Goal: Information Seeking & Learning: Learn about a topic

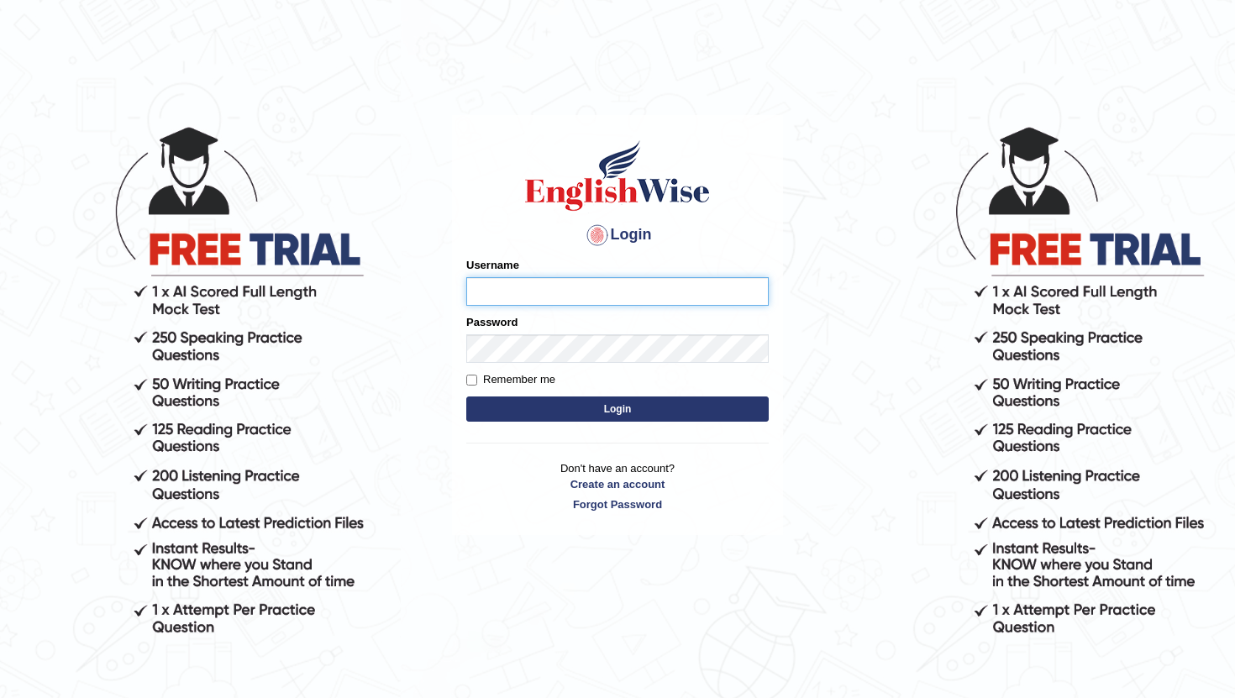
type input "PoojaD"
click at [507, 413] on button "Login" at bounding box center [617, 408] width 302 height 25
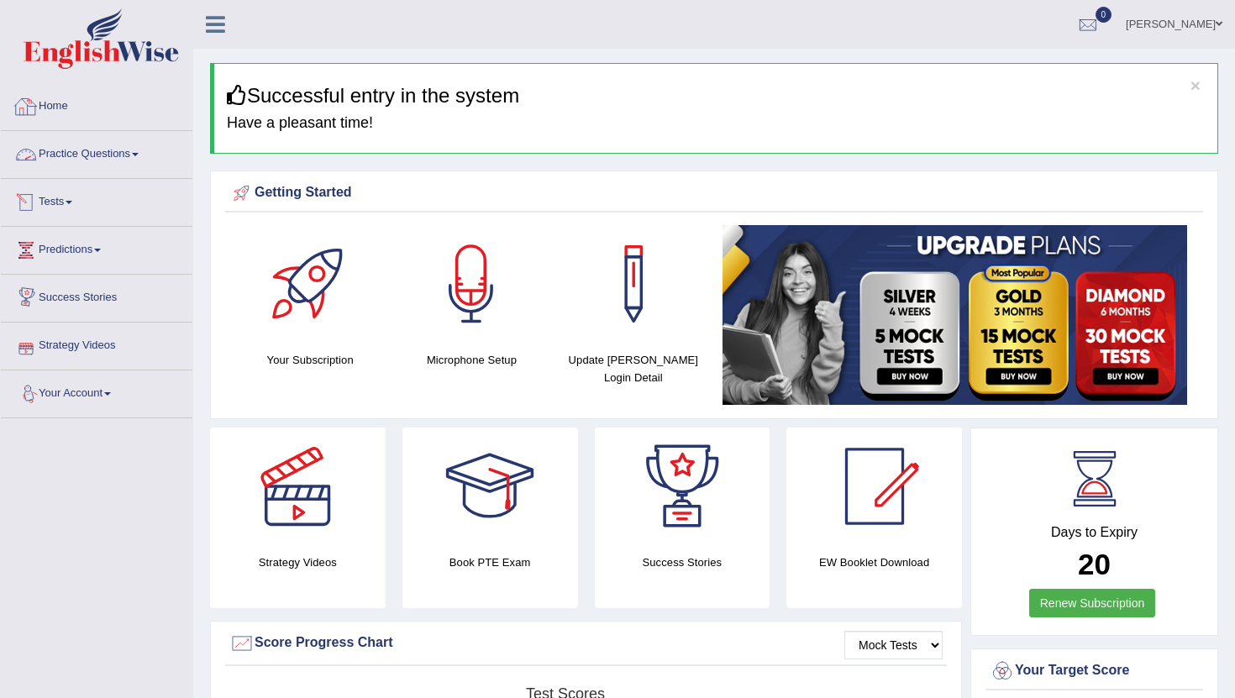
click at [80, 156] on link "Practice Questions" at bounding box center [97, 152] width 192 height 42
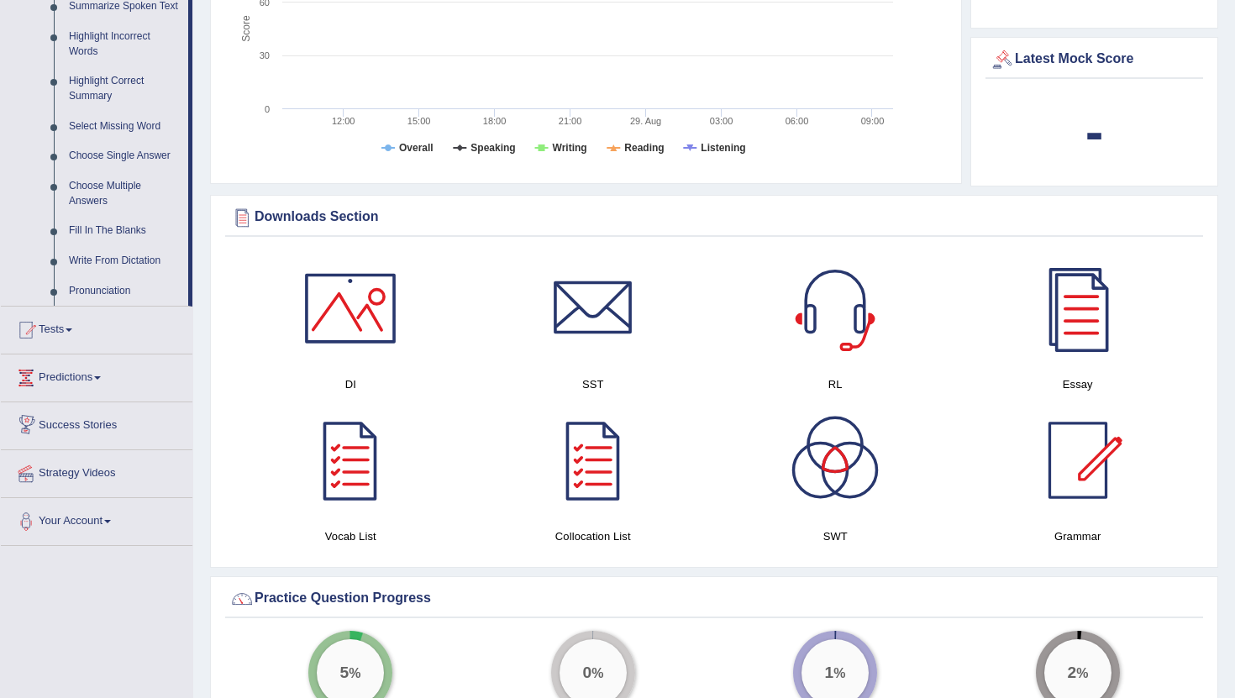
scroll to position [697, 0]
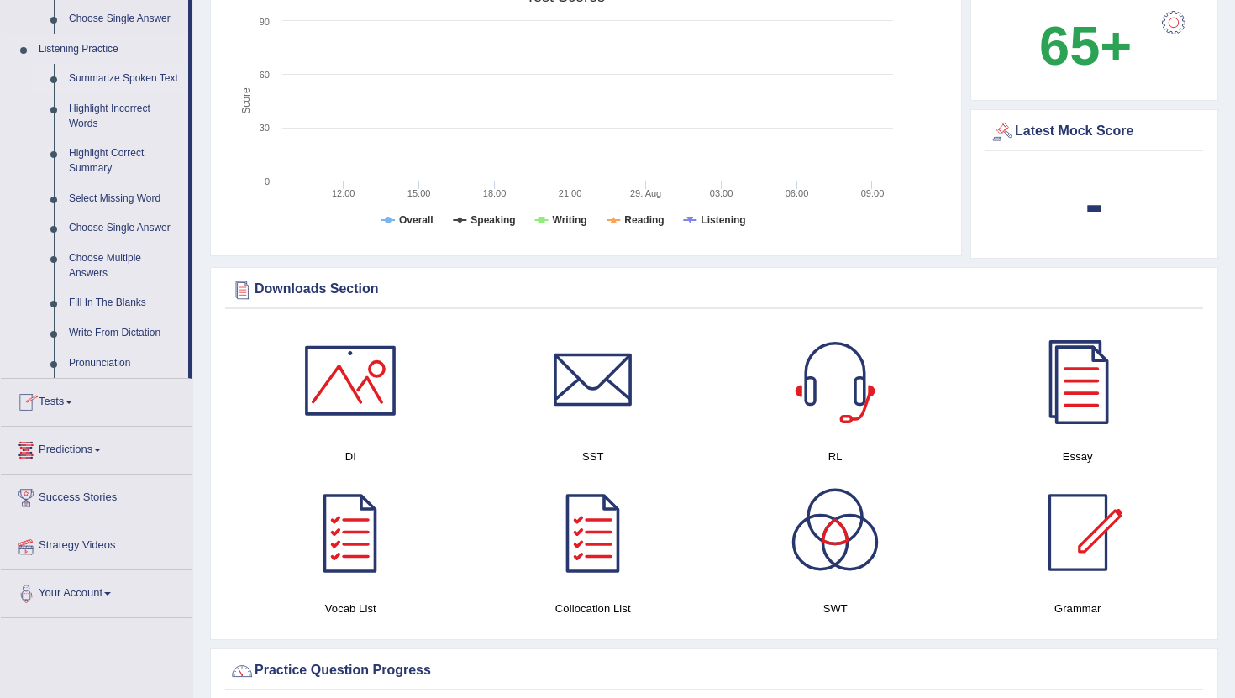
click at [86, 80] on link "Summarize Spoken Text" at bounding box center [124, 79] width 127 height 30
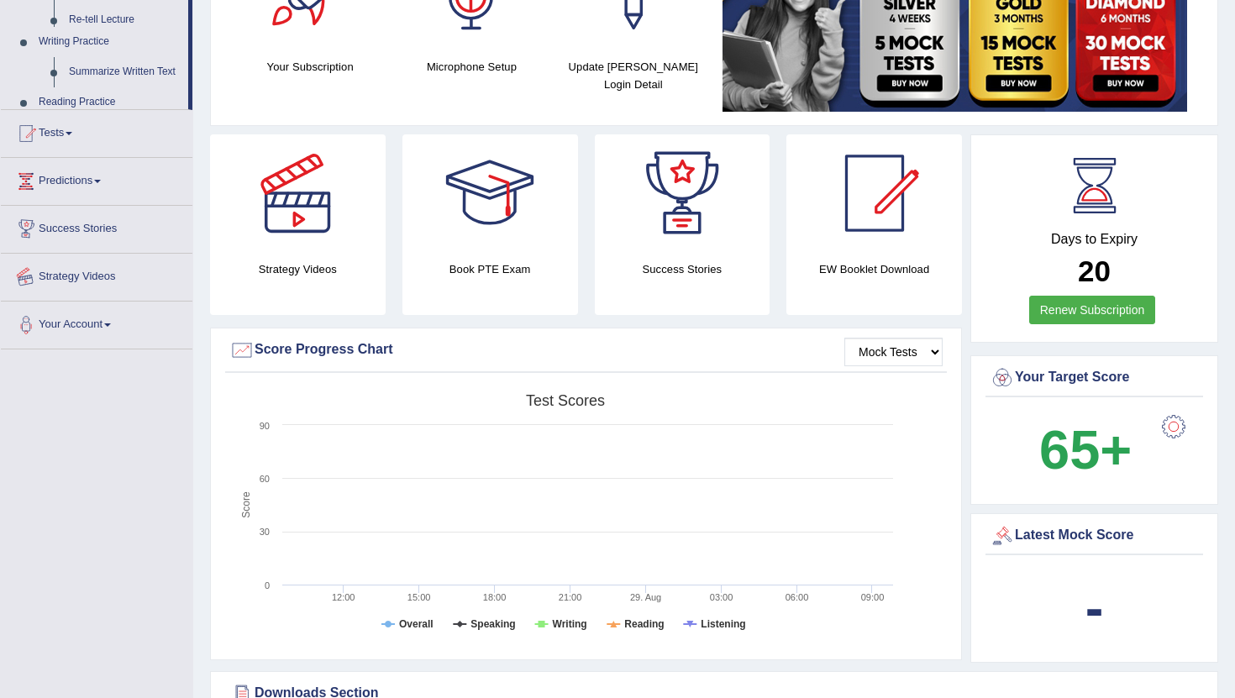
scroll to position [491, 0]
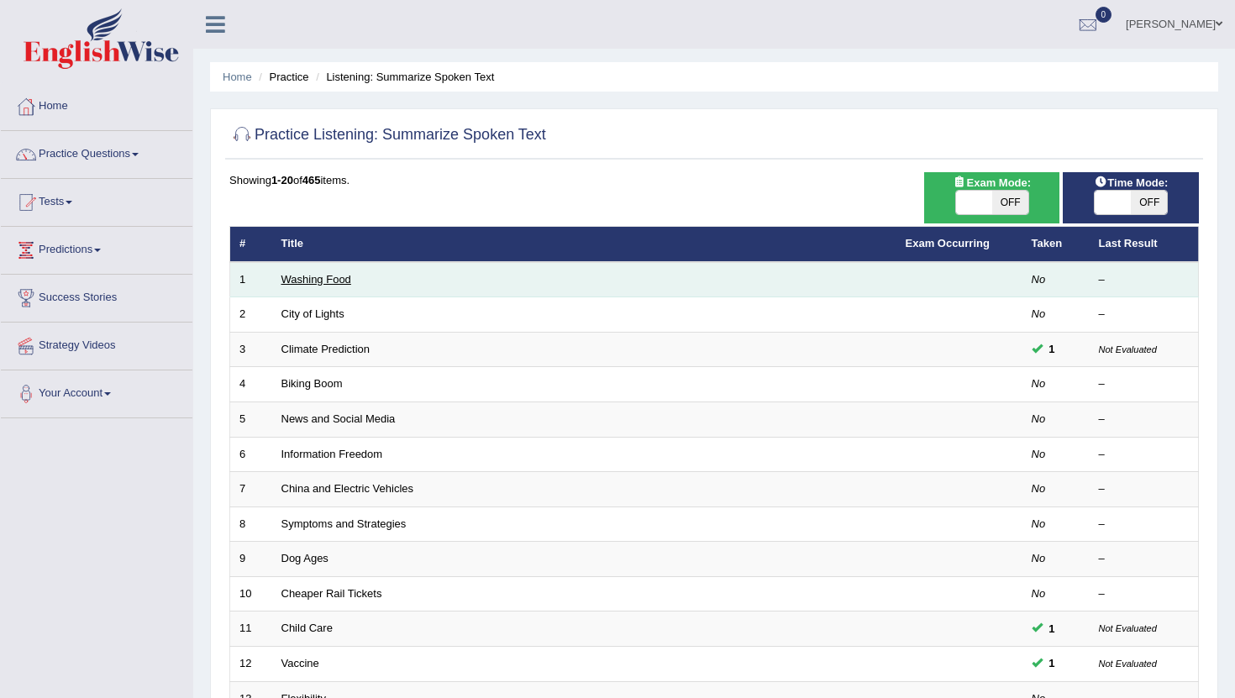
click at [321, 281] on link "Washing Food" at bounding box center [316, 279] width 70 height 13
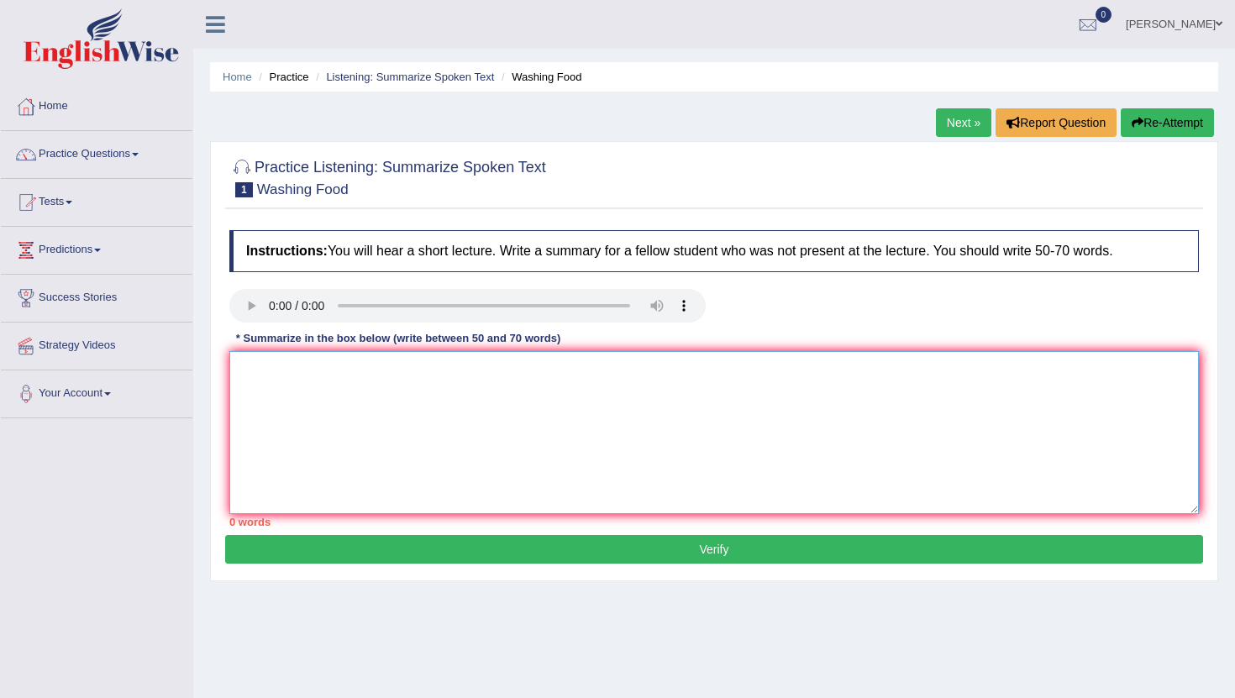
click at [281, 438] on textarea at bounding box center [713, 432] width 969 height 163
click at [469, 366] on textarea "The primary focus of the topic was about Food safety." at bounding box center [713, 432] width 969 height 163
click at [596, 371] on textarea "The primary focus of the topic was about food safety." at bounding box center [713, 432] width 969 height 163
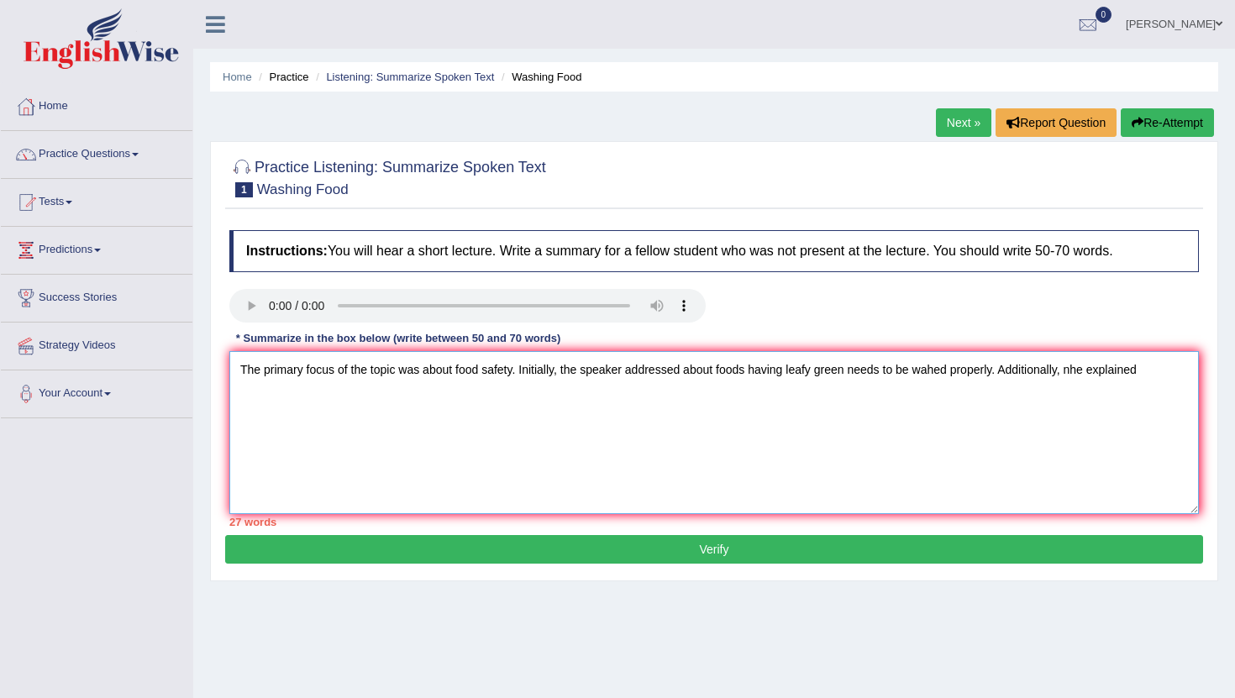
click at [1086, 371] on textarea "The primary focus of the topic was about food safety. Initially, the speaker ad…" at bounding box center [713, 432] width 969 height 163
click at [1174, 370] on textarea "The primary focus of the topic was about food safety. Initially, the speaker ad…" at bounding box center [713, 432] width 969 height 163
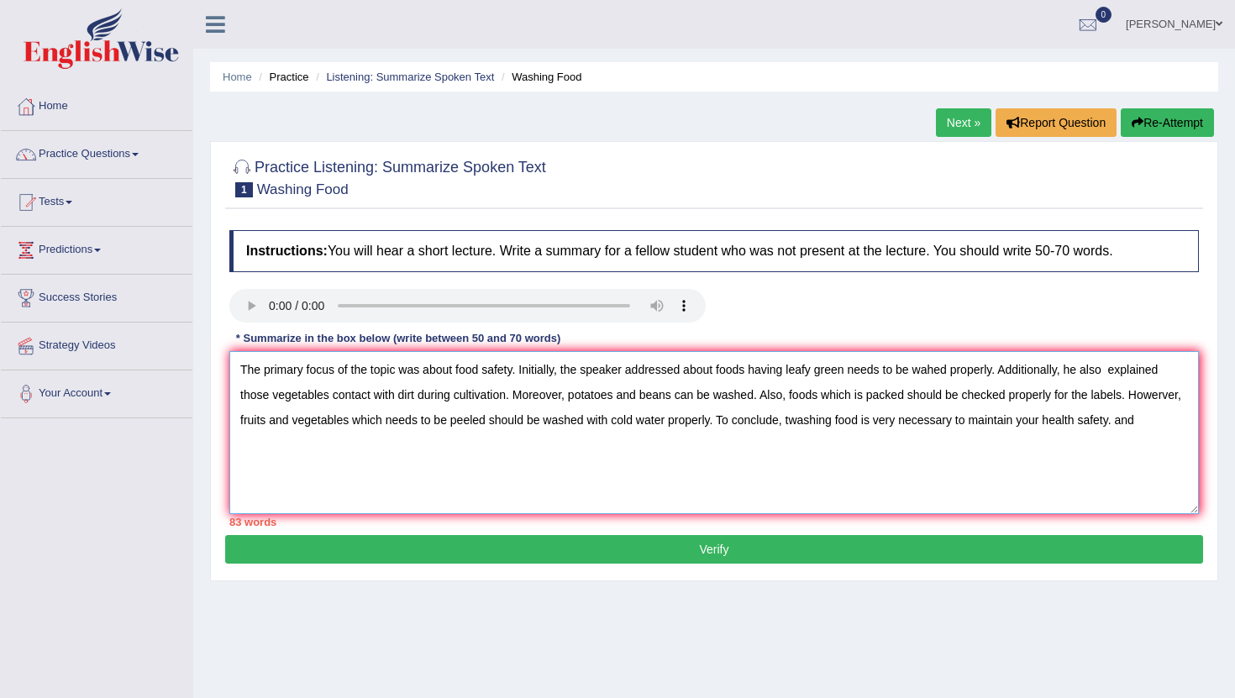
click at [858, 421] on textarea "The primary focus of the topic was about food safety. Initially, the speaker ad…" at bounding box center [713, 432] width 969 height 163
click at [764, 449] on textarea "The primary focus of the topic was about food safety. Initially, the speaker ad…" at bounding box center [713, 432] width 969 height 163
type textarea "The primary focus of the topic was about food safety. Initially, the speaker ad…"
click at [685, 556] on button "Verify" at bounding box center [714, 549] width 978 height 29
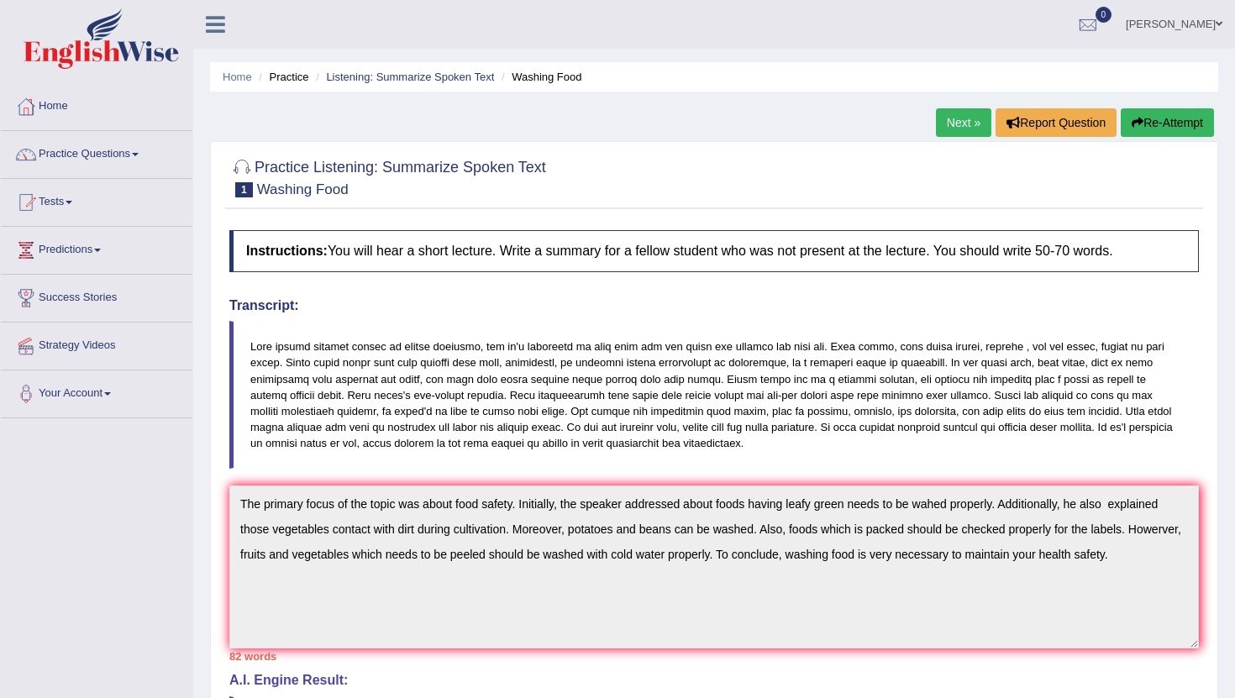
click at [1179, 125] on button "Re-Attempt" at bounding box center [1167, 122] width 93 height 29
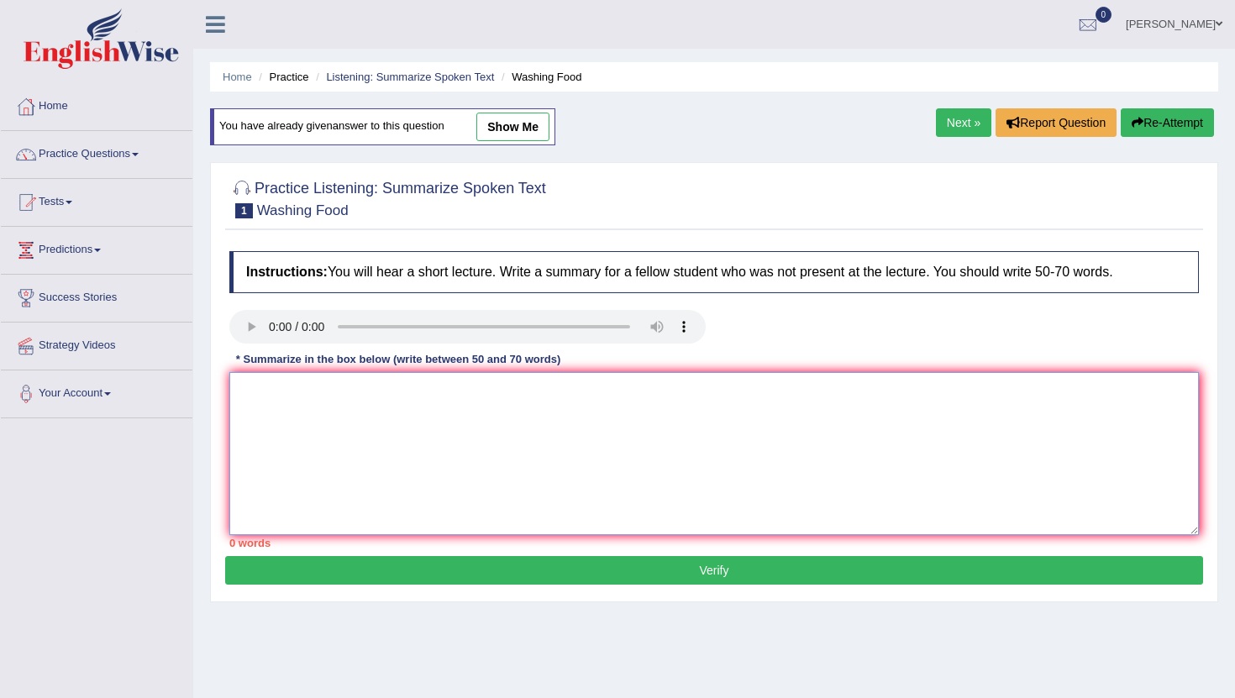
click at [442, 429] on textarea at bounding box center [713, 453] width 969 height 163
type textarea "z"
click at [936, 128] on link "Next »" at bounding box center [963, 122] width 55 height 29
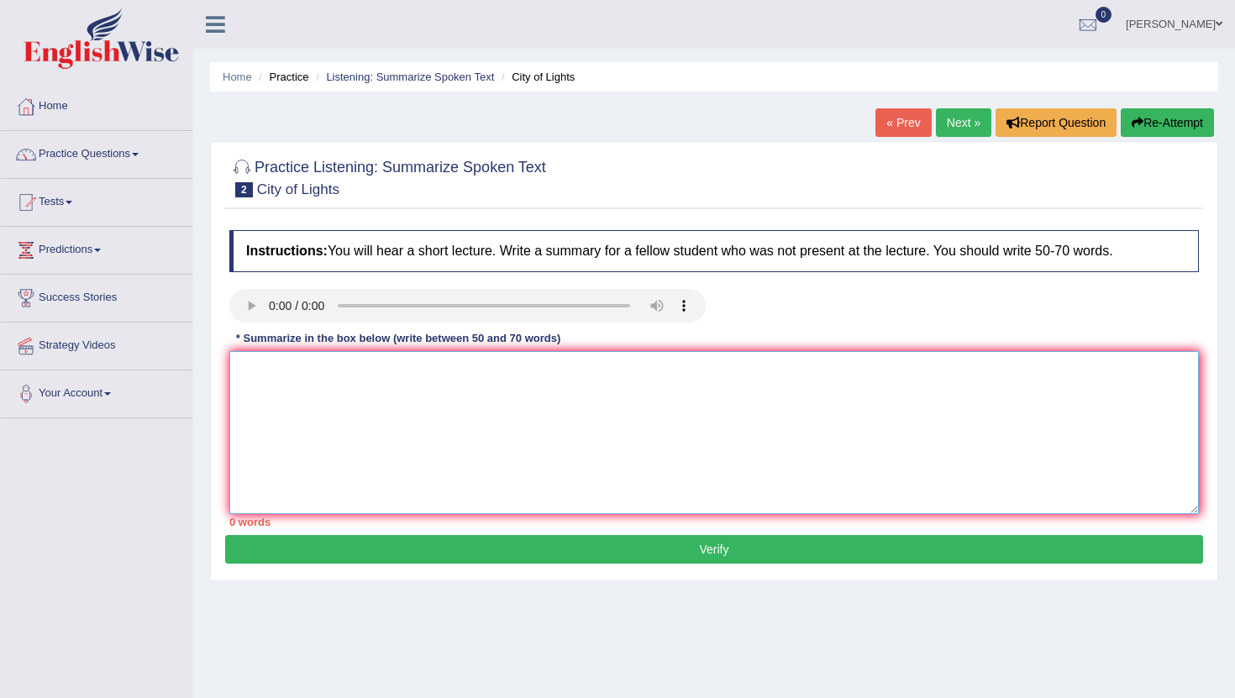
click at [409, 449] on textarea at bounding box center [713, 432] width 969 height 163
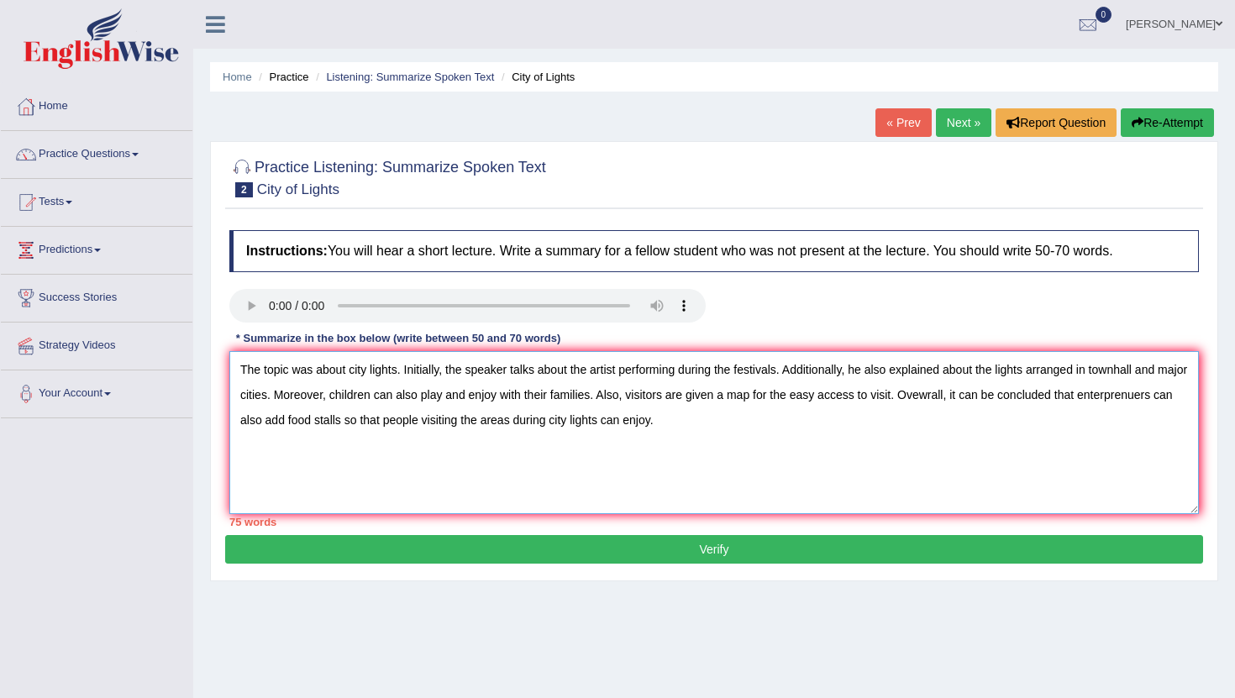
click at [538, 372] on textarea "The topic was about city lights. Initially, the speaker talks about the artist …" at bounding box center [713, 432] width 969 height 163
click at [969, 398] on textarea "The topic was about city lights. Initially, the speaker talked about the artist…" at bounding box center [713, 432] width 969 height 163
type textarea "The topic was about city lights. Initially, the speaker talked about the artist…"
click at [454, 552] on button "Verify" at bounding box center [714, 549] width 978 height 29
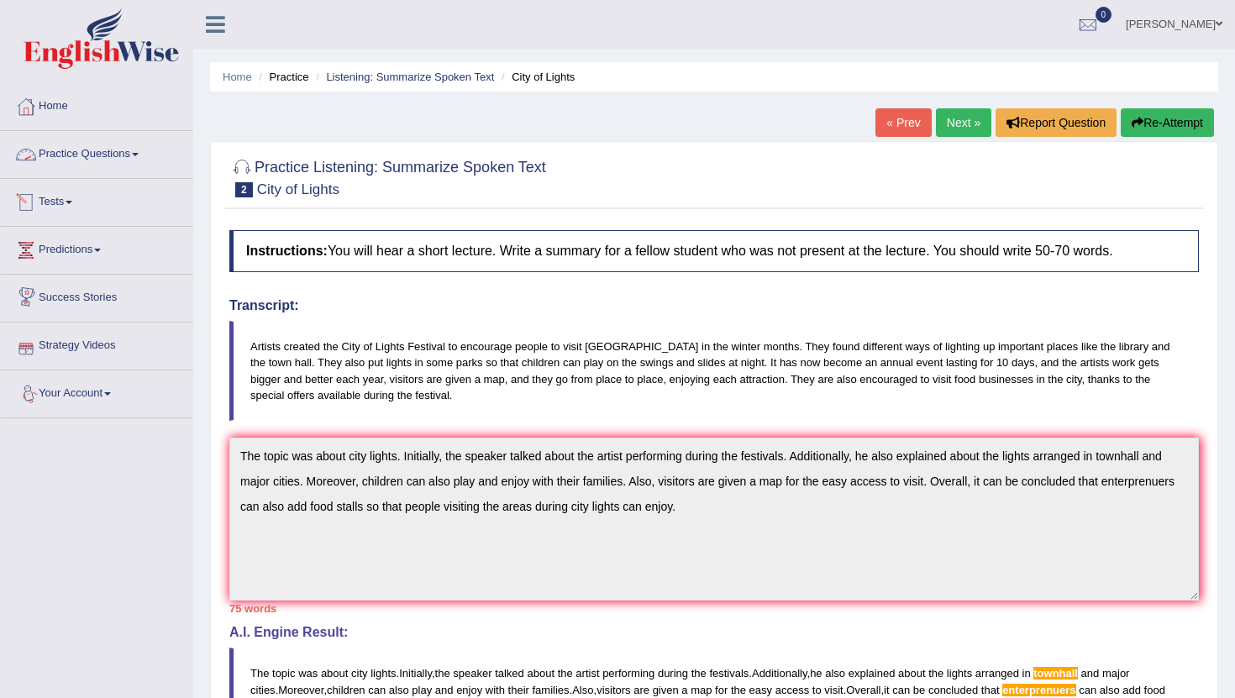
click at [89, 156] on link "Practice Questions" at bounding box center [97, 152] width 192 height 42
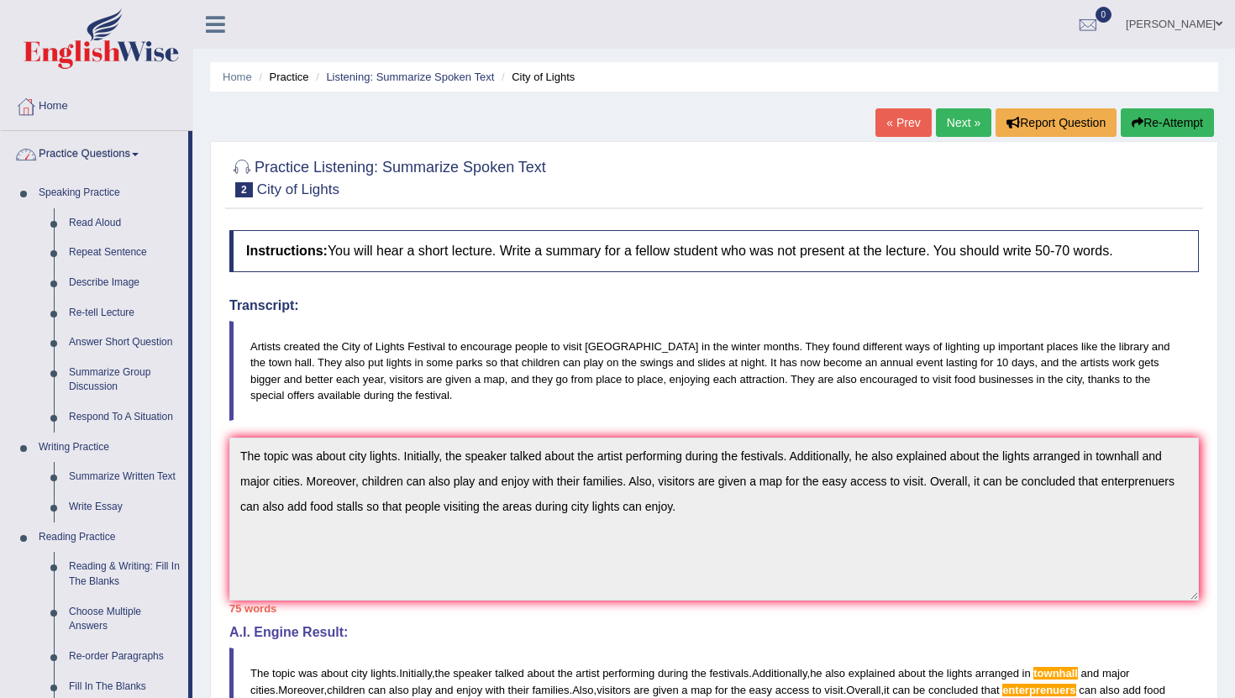
click at [103, 158] on link "Practice Questions" at bounding box center [94, 152] width 187 height 42
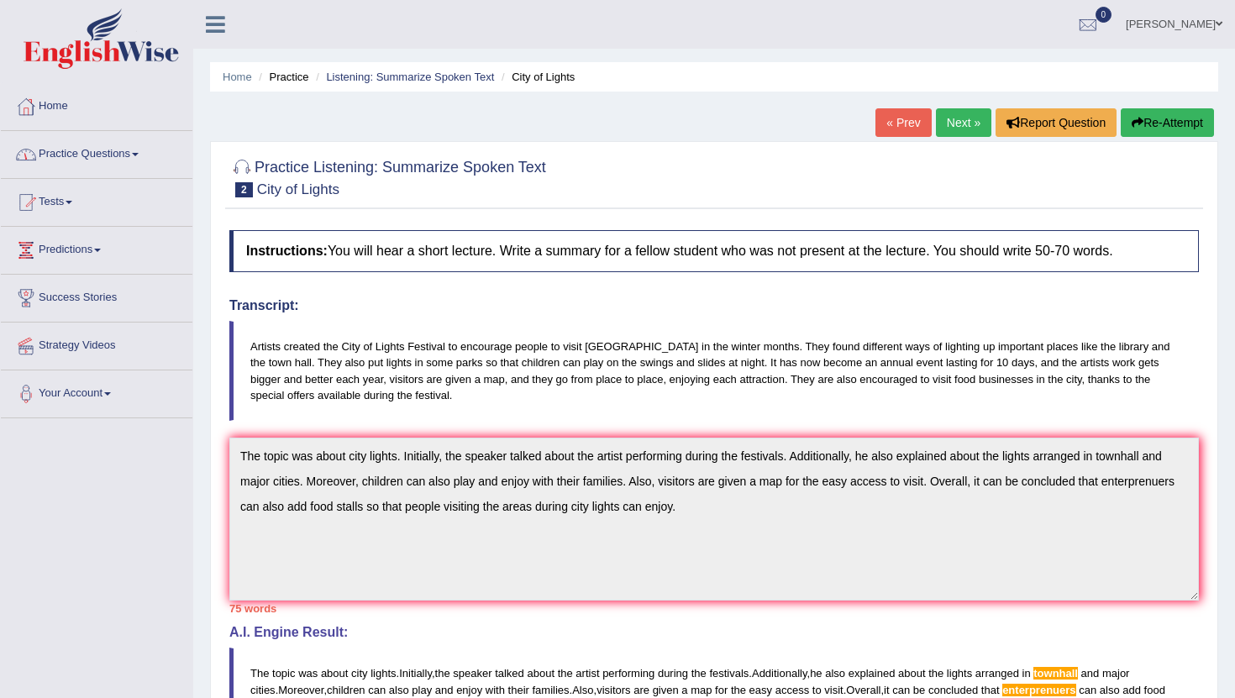
click at [938, 117] on link "Next »" at bounding box center [963, 122] width 55 height 29
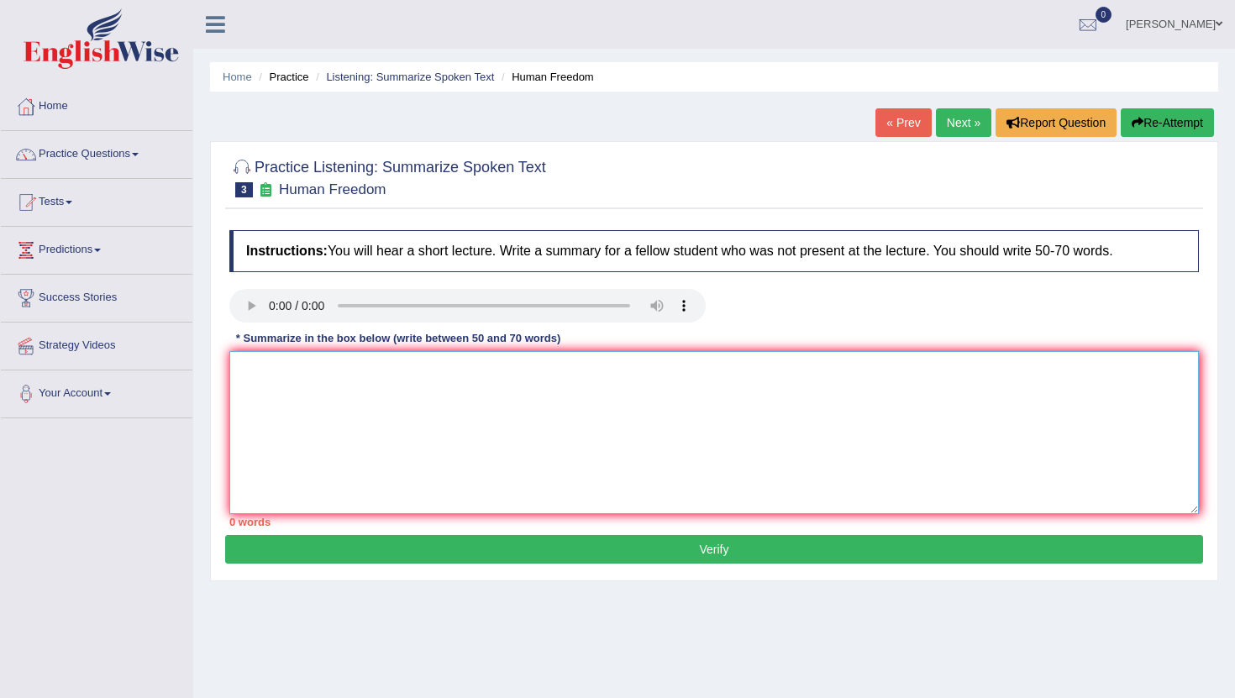
click at [370, 380] on textarea at bounding box center [713, 432] width 969 height 163
type textarea "t"
click at [501, 412] on textarea "The primary focus" at bounding box center [713, 432] width 969 height 163
type textarea "The primary focus of the topic was human freedom. Initially, the speaker addres…"
click at [127, 170] on link "Practice Questions" at bounding box center [97, 152] width 192 height 42
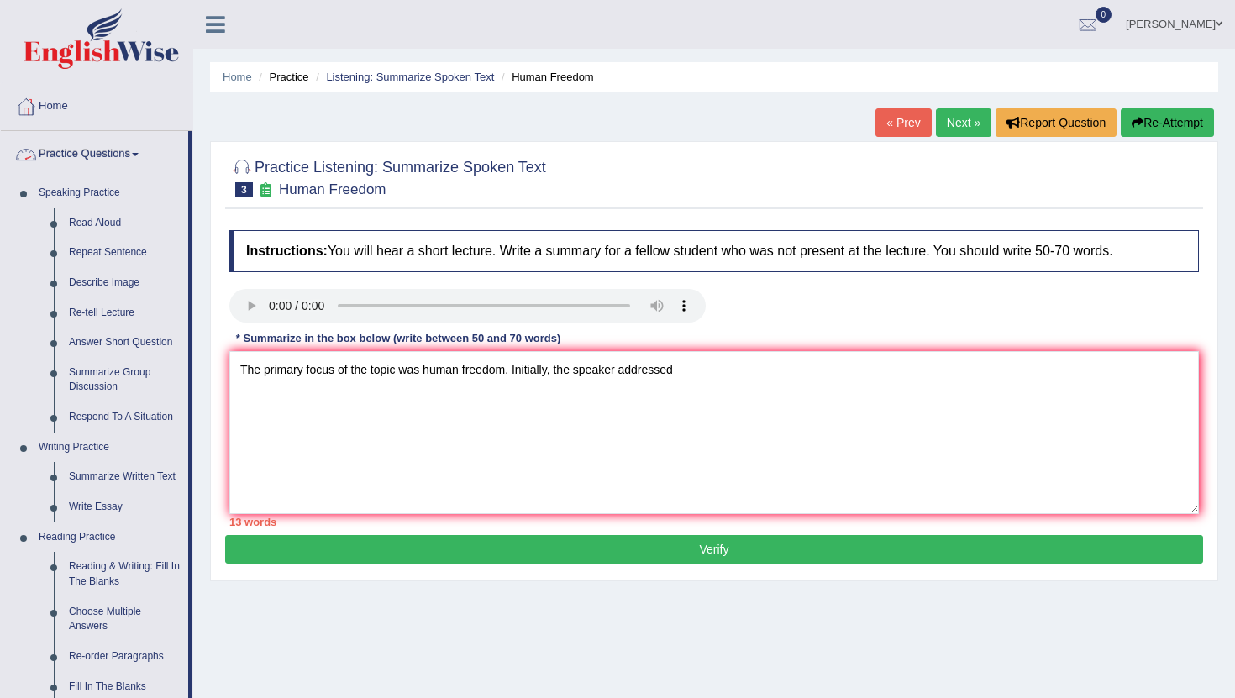
click at [127, 163] on link "Practice Questions" at bounding box center [94, 152] width 187 height 42
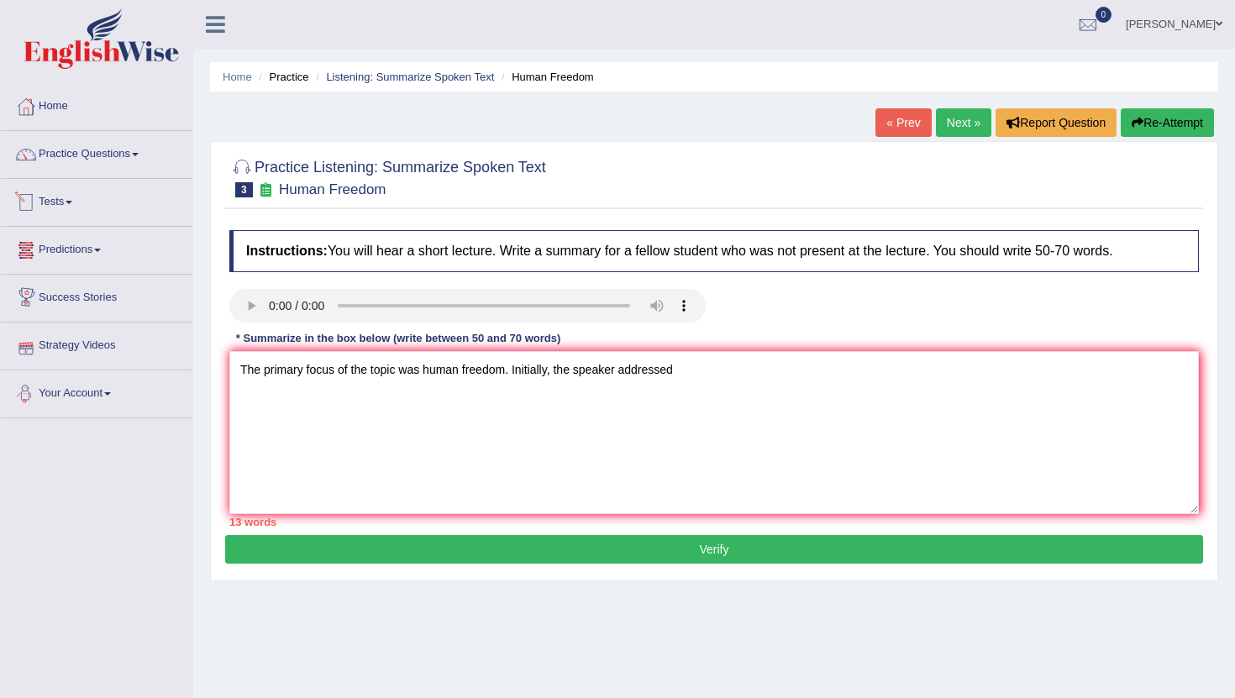
click at [115, 157] on link "Practice Questions" at bounding box center [97, 152] width 192 height 42
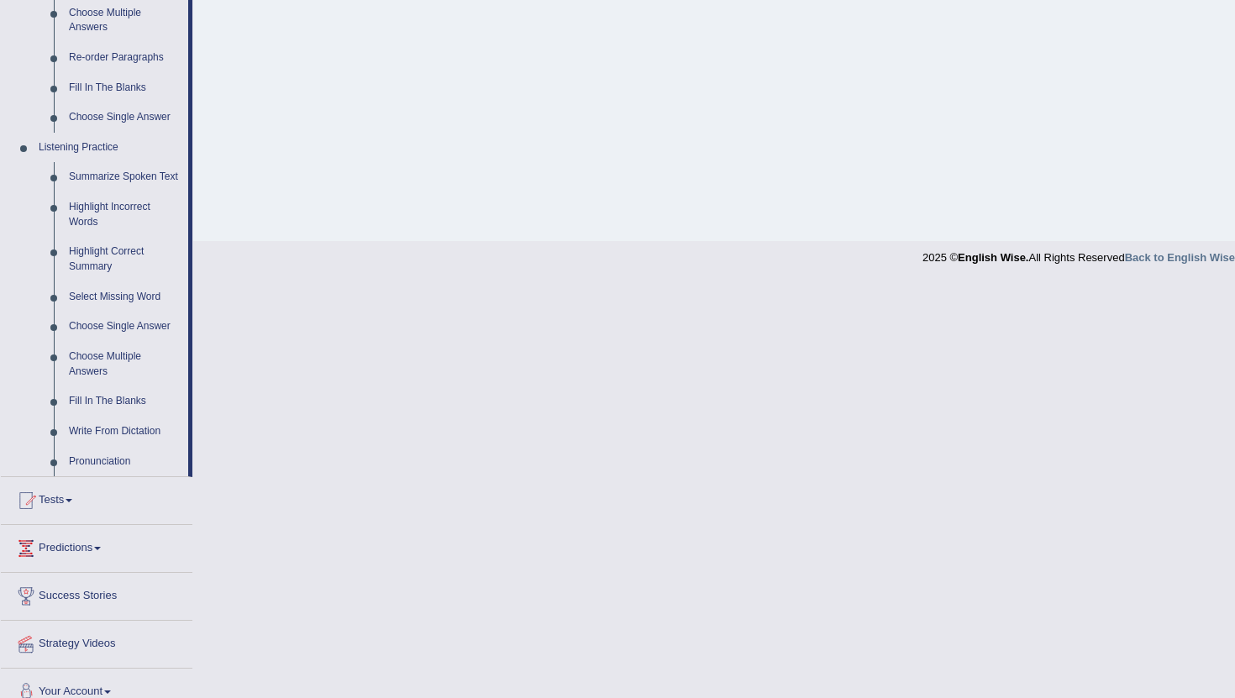
scroll to position [633, 0]
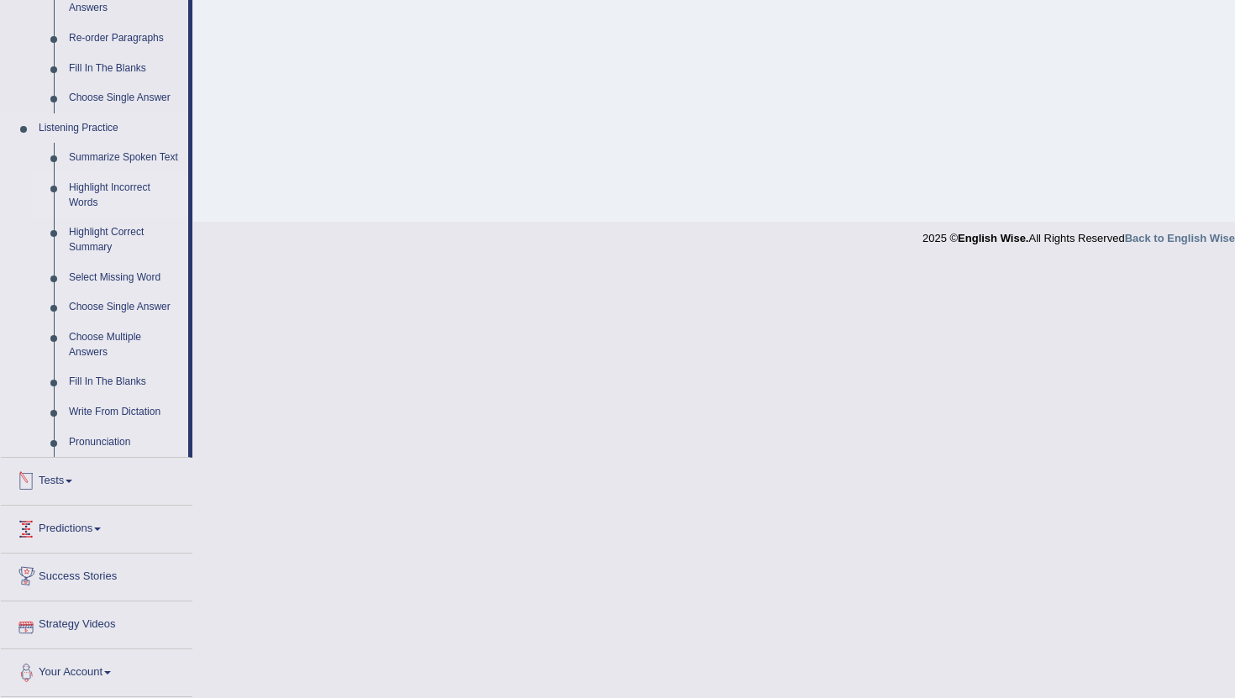
click at [107, 175] on link "Highlight Incorrect Words" at bounding box center [124, 195] width 127 height 45
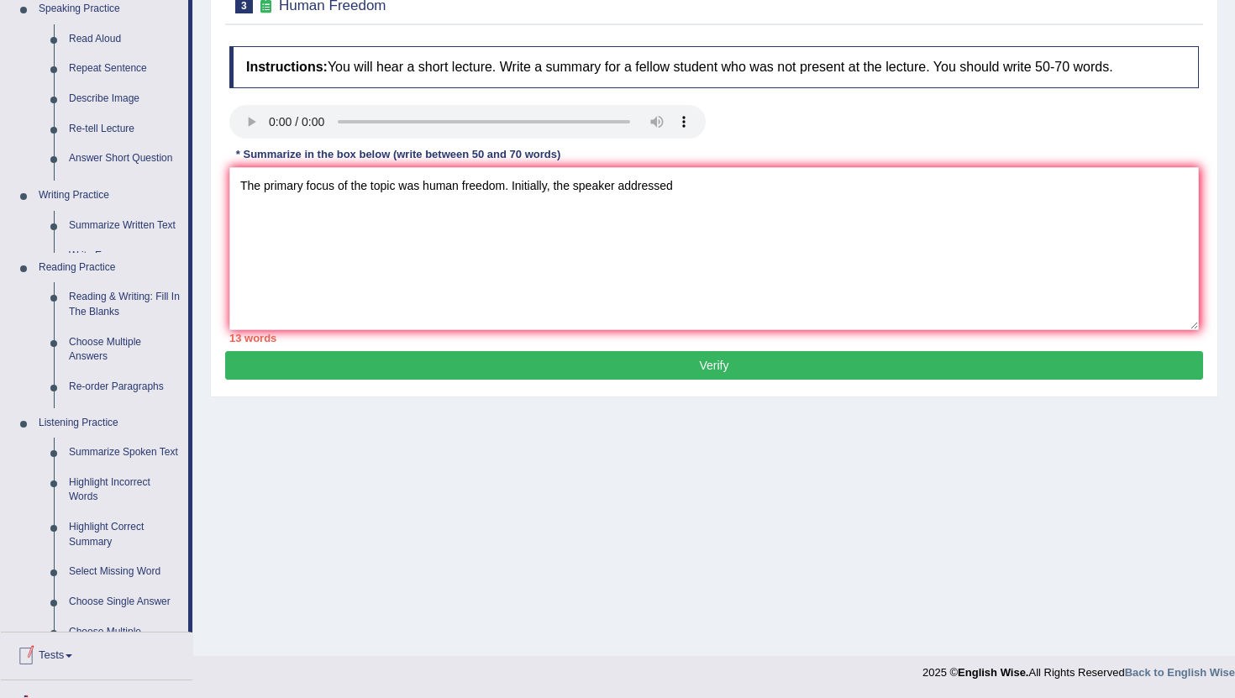
scroll to position [184, 0]
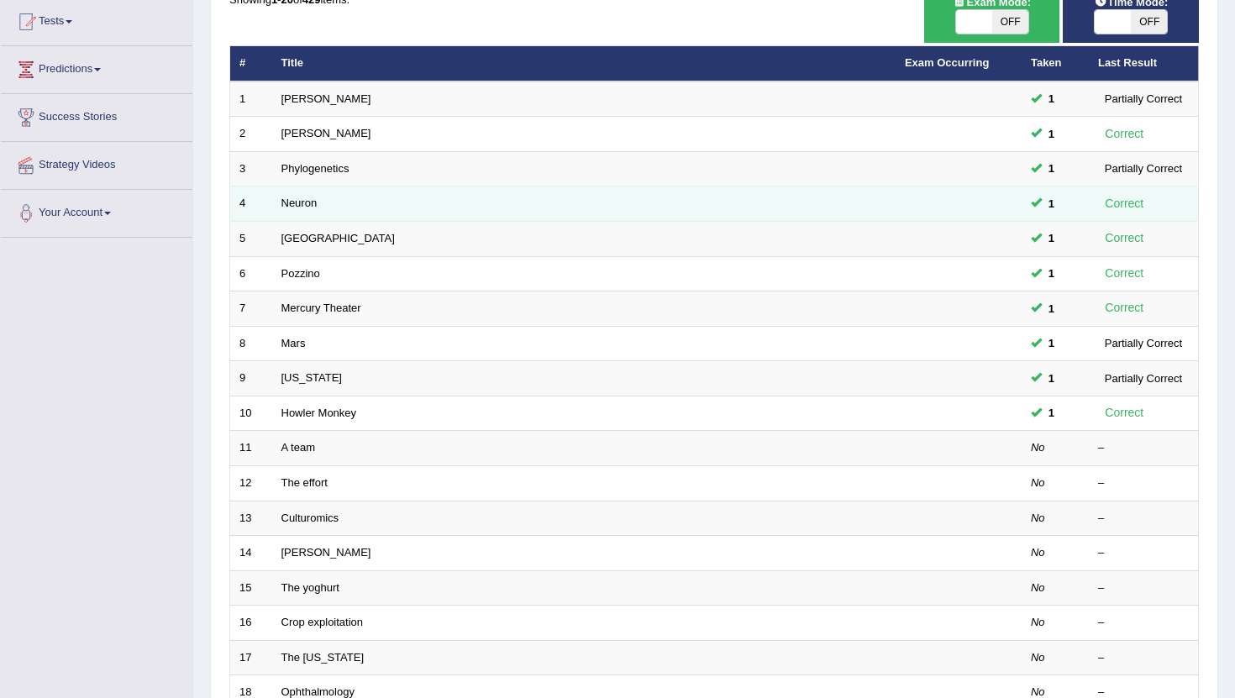
scroll to position [414, 0]
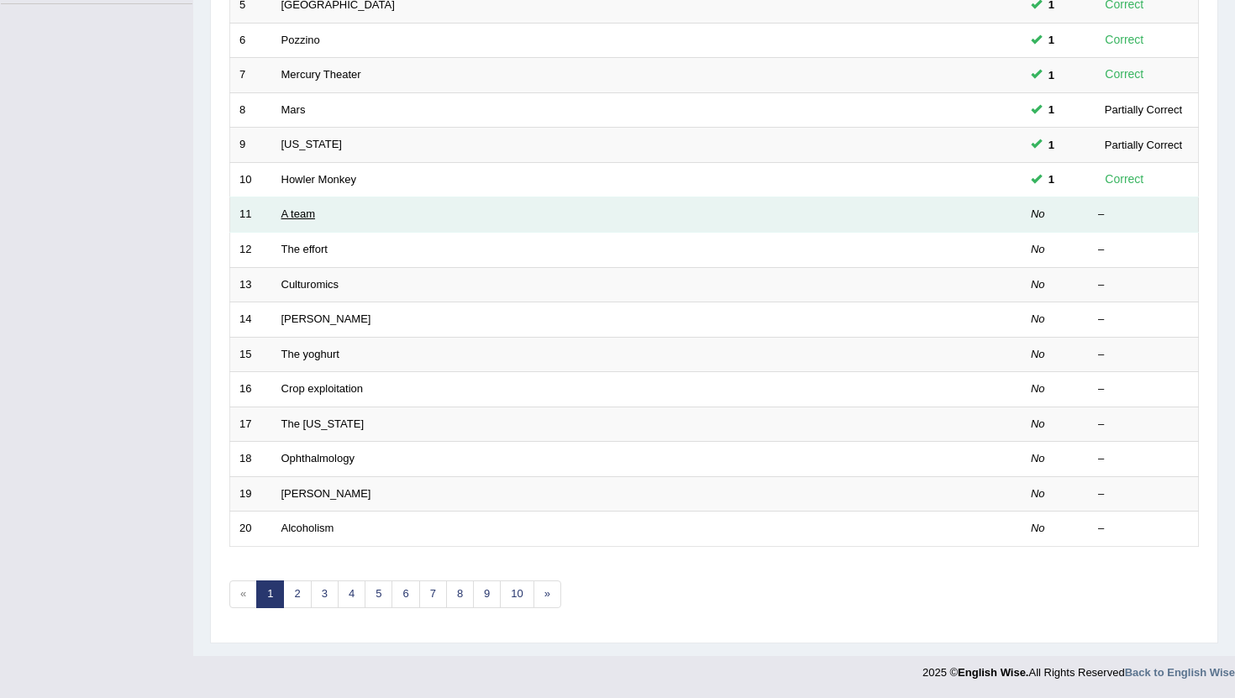
click at [309, 220] on link "A team" at bounding box center [298, 213] width 34 height 13
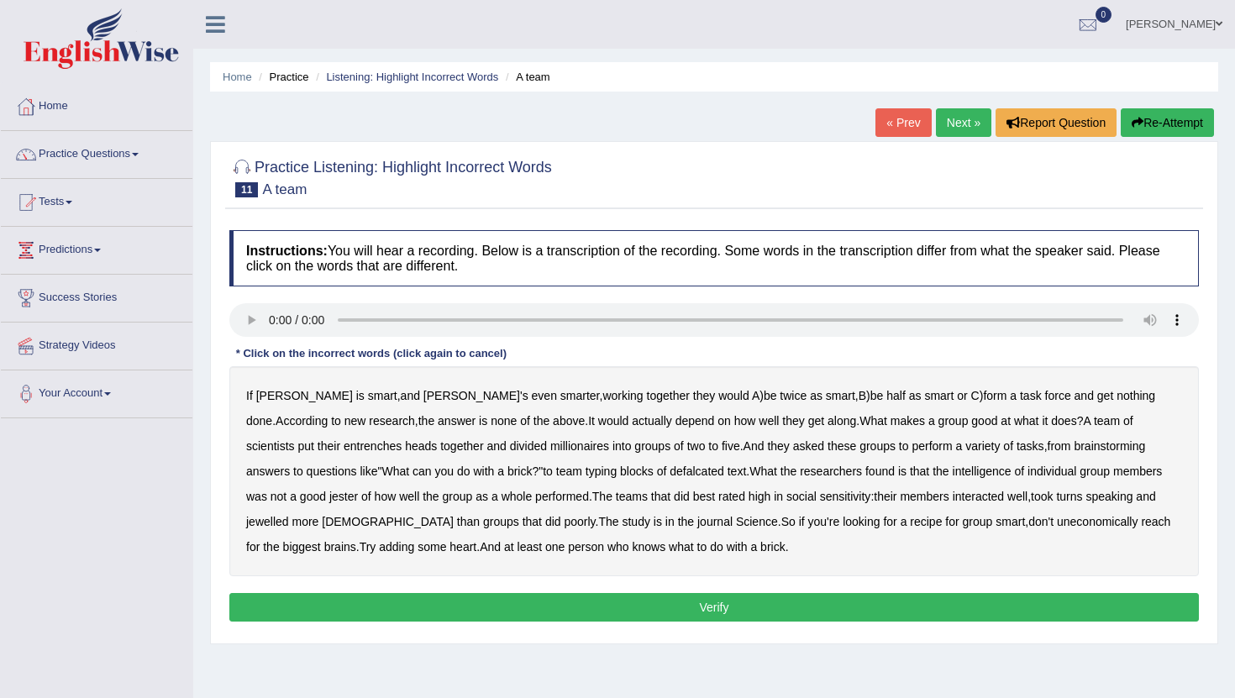
click at [344, 449] on b "entrenches" at bounding box center [373, 445] width 58 height 13
click at [550, 450] on b "millionaires" at bounding box center [579, 445] width 59 height 13
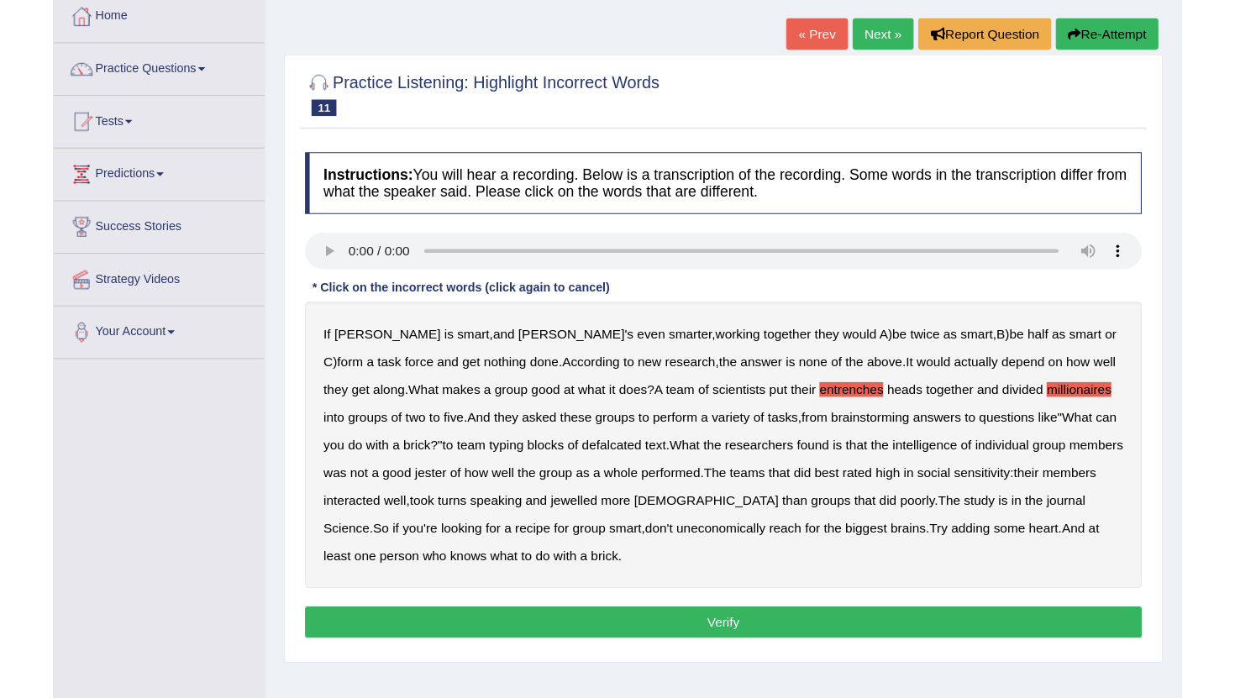
scroll to position [97, 0]
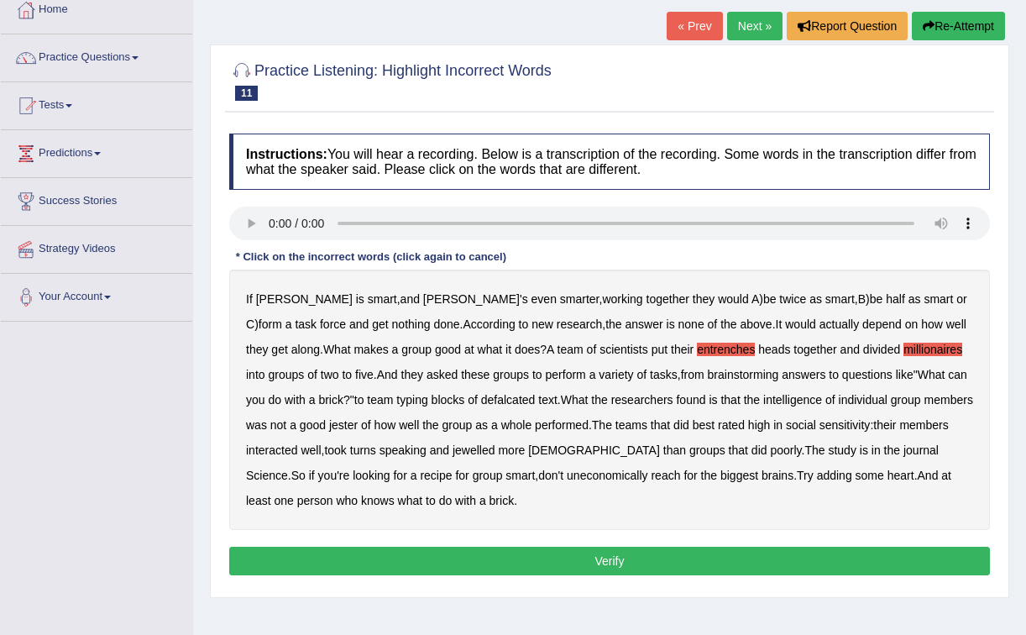
click at [481, 396] on b "defalcated" at bounding box center [508, 399] width 55 height 13
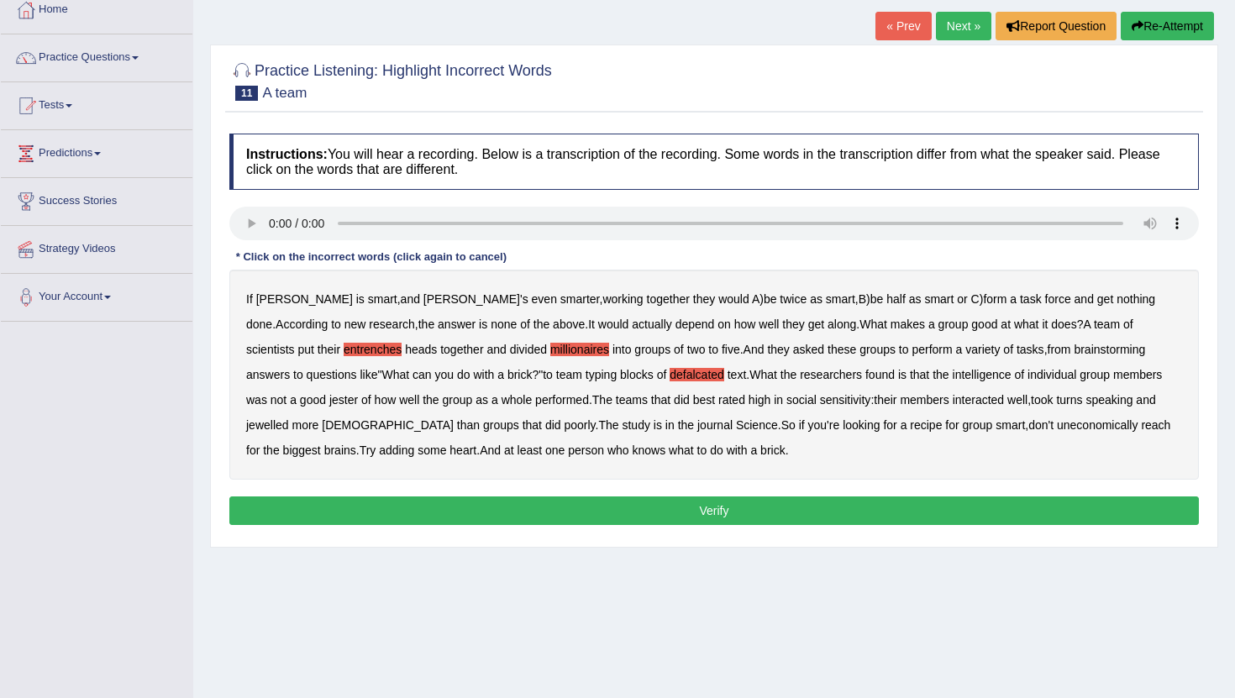
click at [329, 401] on b "jester" at bounding box center [343, 399] width 29 height 13
click at [289, 418] on b "jewelled" at bounding box center [267, 424] width 43 height 13
click at [1057, 426] on b "uneconomically" at bounding box center [1097, 424] width 81 height 13
click at [657, 509] on button "Verify" at bounding box center [713, 510] width 969 height 29
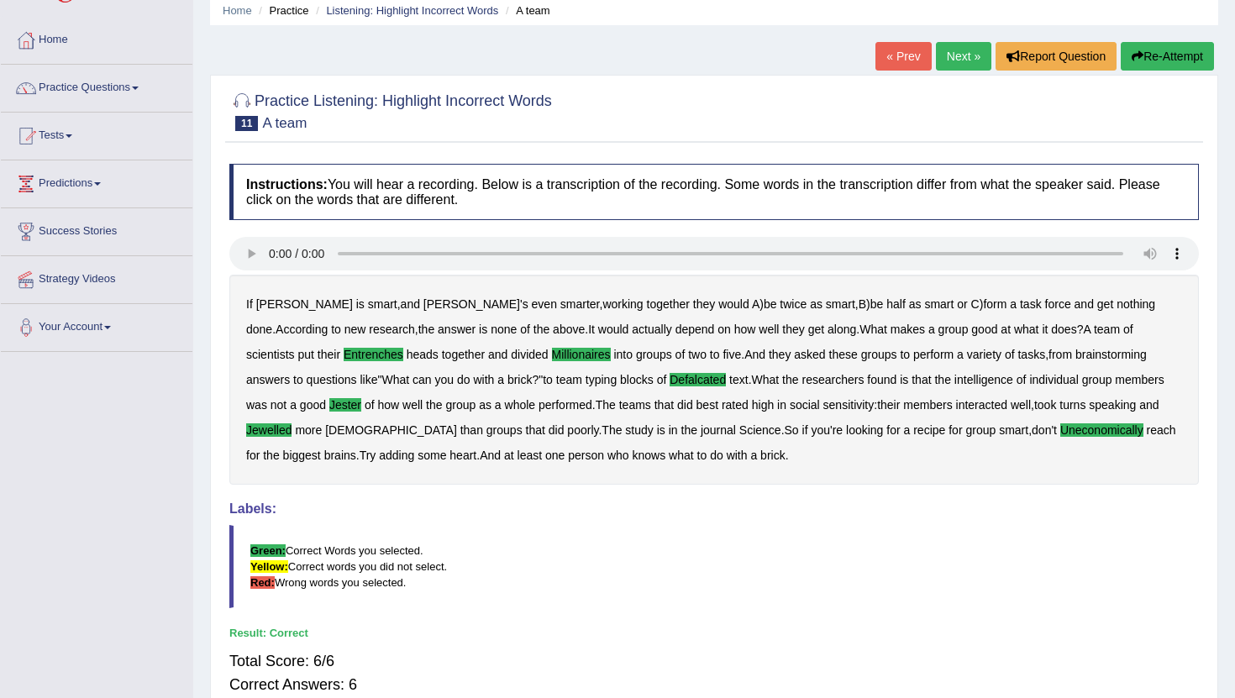
scroll to position [0, 0]
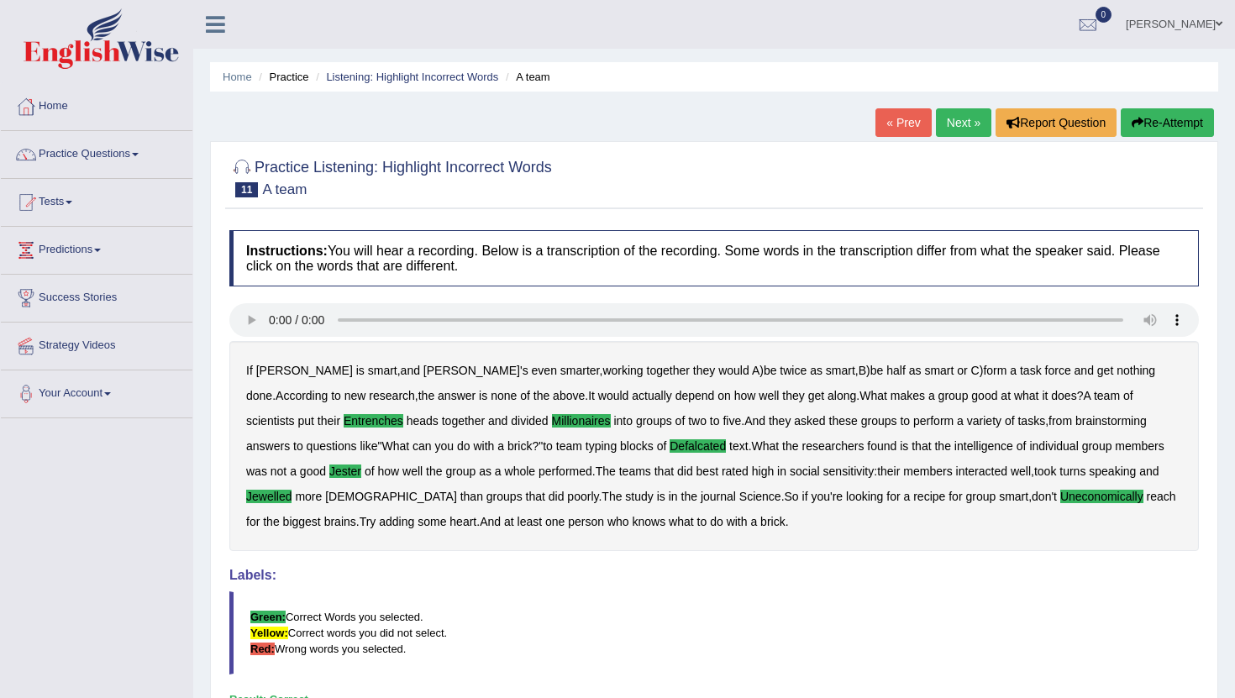
click at [946, 120] on link "Next »" at bounding box center [963, 122] width 55 height 29
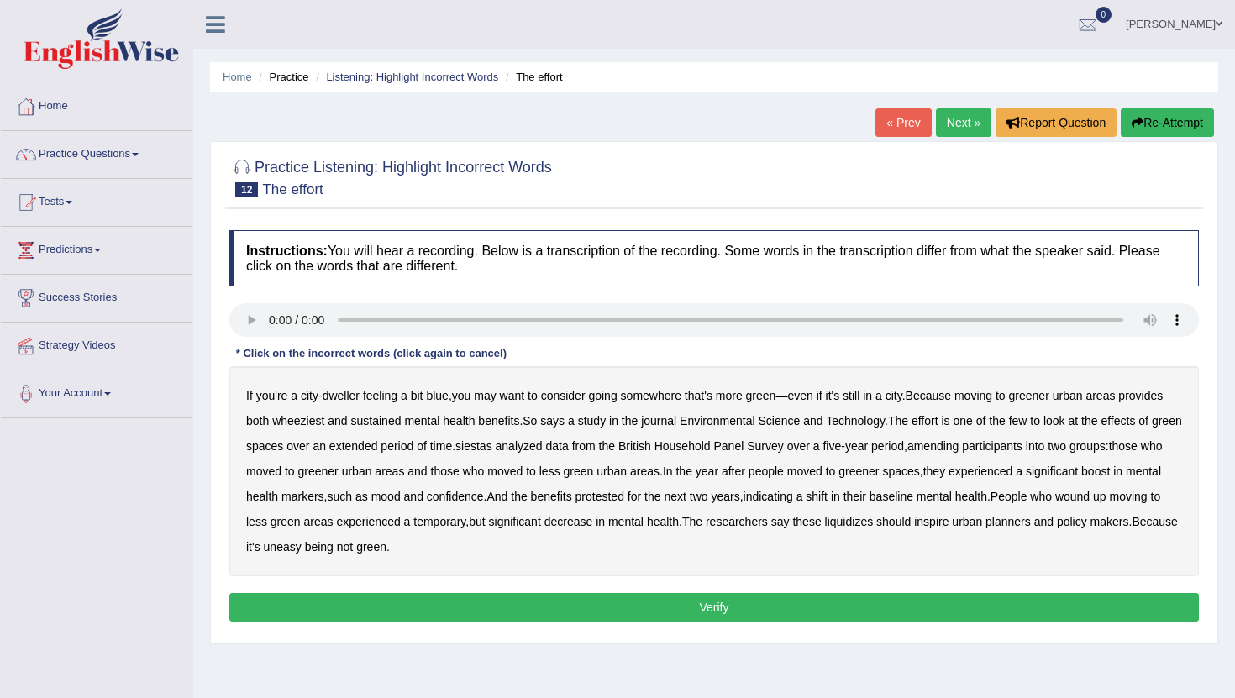
click at [307, 430] on div "If you're a city - dweller feeling a bit blue , you may want to consider going …" at bounding box center [713, 471] width 969 height 210
click at [307, 426] on b "wheeziest" at bounding box center [298, 420] width 52 height 13
click at [492, 453] on b "siestas" at bounding box center [473, 445] width 37 height 13
click at [959, 444] on b "amending" at bounding box center [933, 445] width 52 height 13
click at [624, 501] on b "protested" at bounding box center [599, 496] width 49 height 13
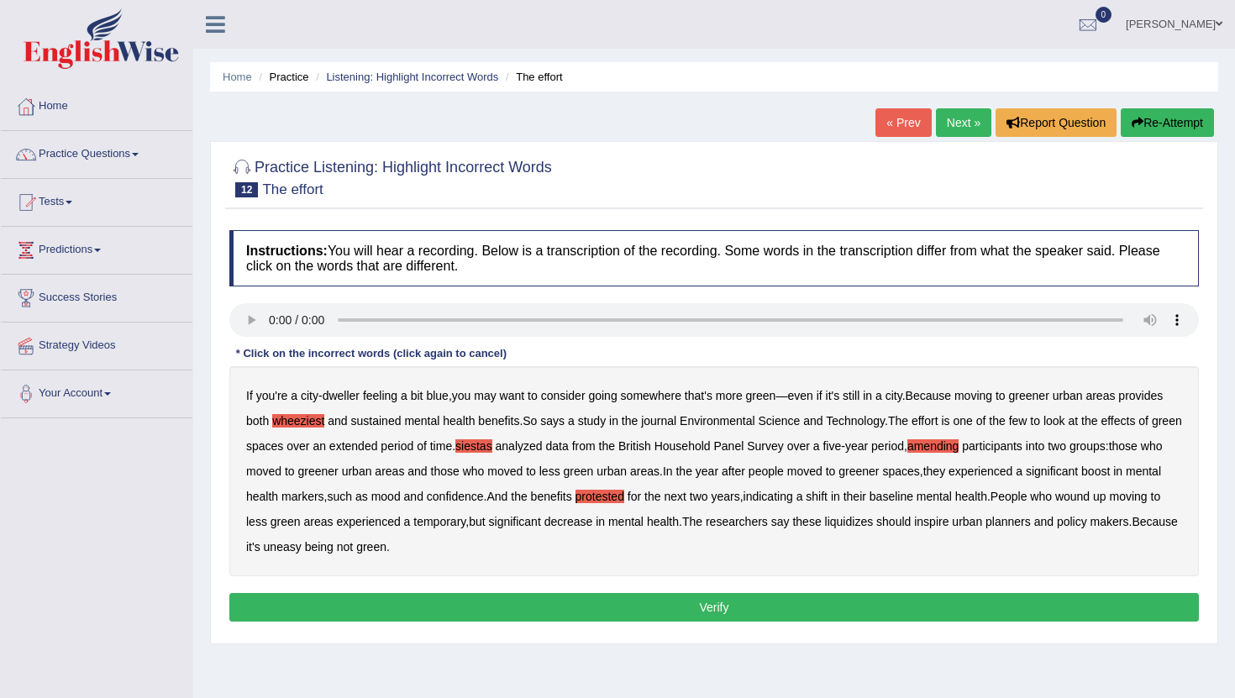
click at [874, 524] on b "liquidizes" at bounding box center [849, 521] width 49 height 13
click at [832, 610] on button "Verify" at bounding box center [713, 607] width 969 height 29
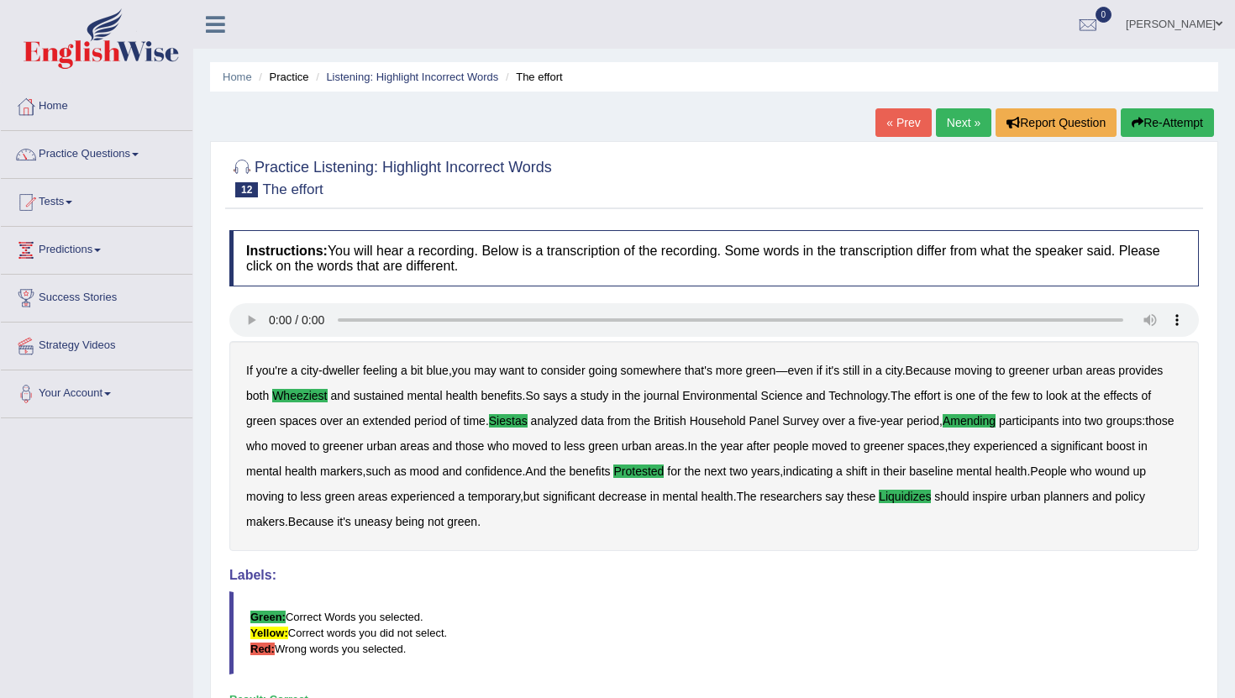
click at [938, 129] on link "Next »" at bounding box center [963, 122] width 55 height 29
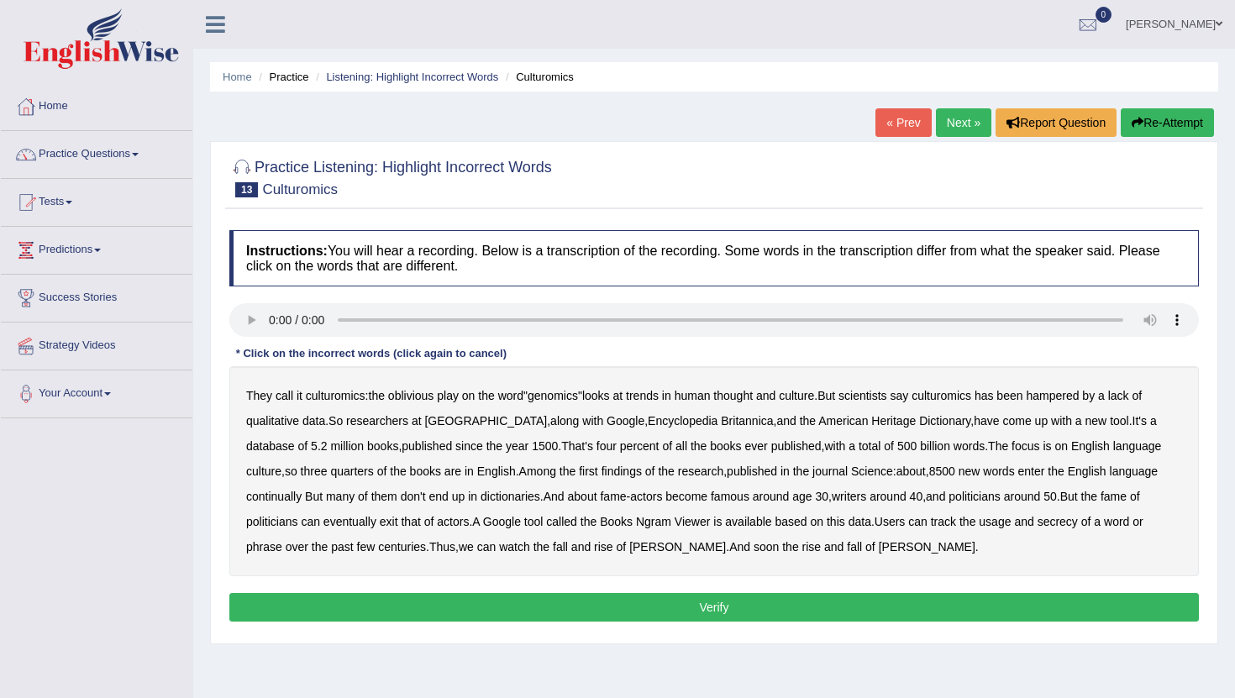
click at [274, 500] on b "continually" at bounding box center [273, 496] width 55 height 13
click at [1063, 523] on b "secrecy" at bounding box center [1057, 521] width 40 height 13
click at [748, 606] on button "Verify" at bounding box center [713, 607] width 969 height 29
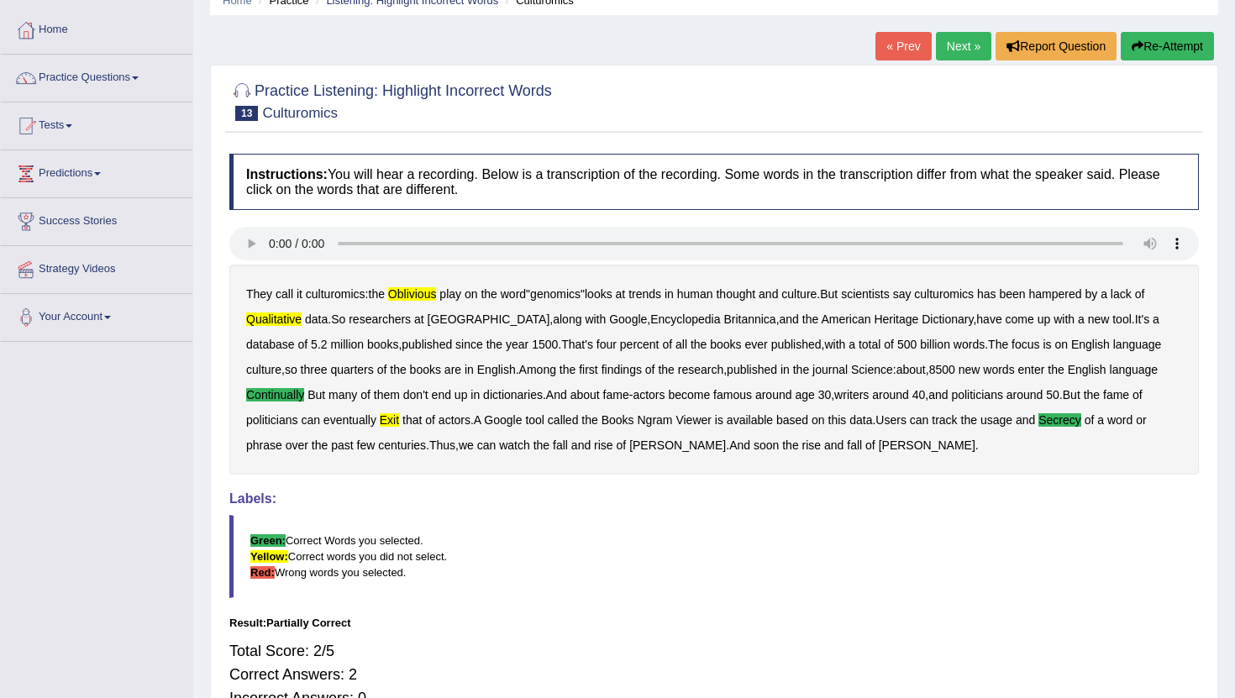
scroll to position [79, 0]
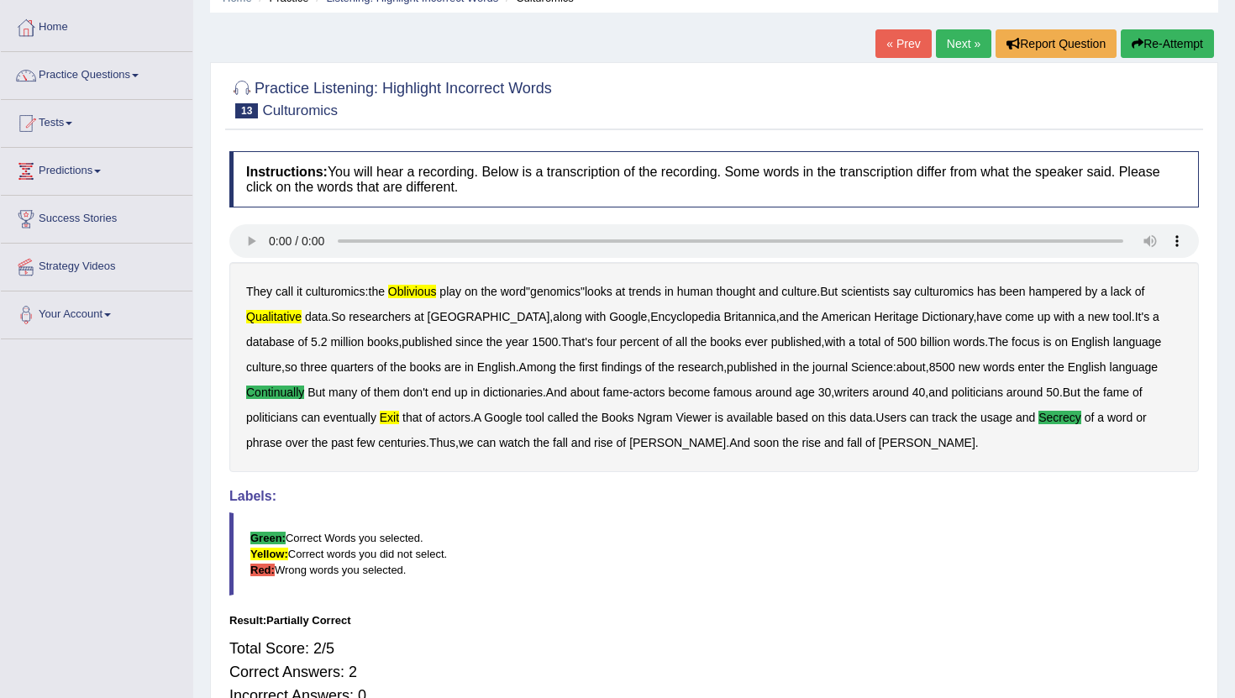
click at [389, 416] on b "exit" at bounding box center [389, 417] width 19 height 13
click at [412, 297] on b "oblivious" at bounding box center [412, 291] width 49 height 13
click at [281, 323] on b "qualitative" at bounding box center [273, 316] width 55 height 13
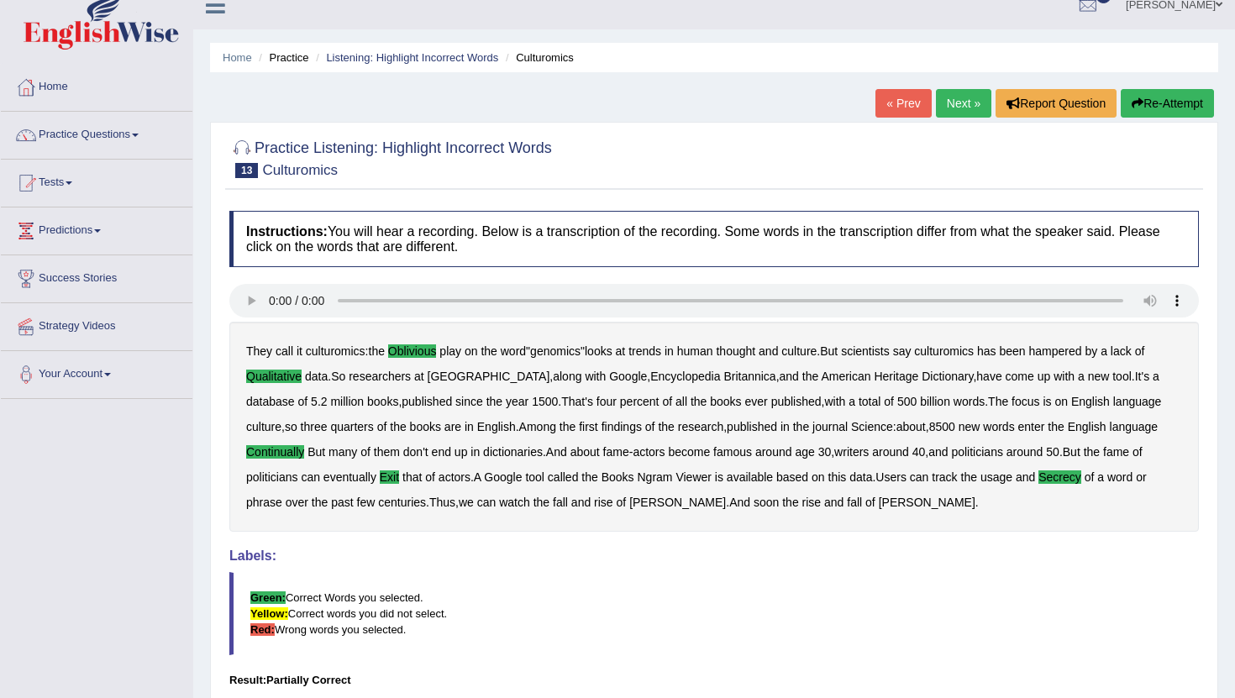
scroll to position [0, 0]
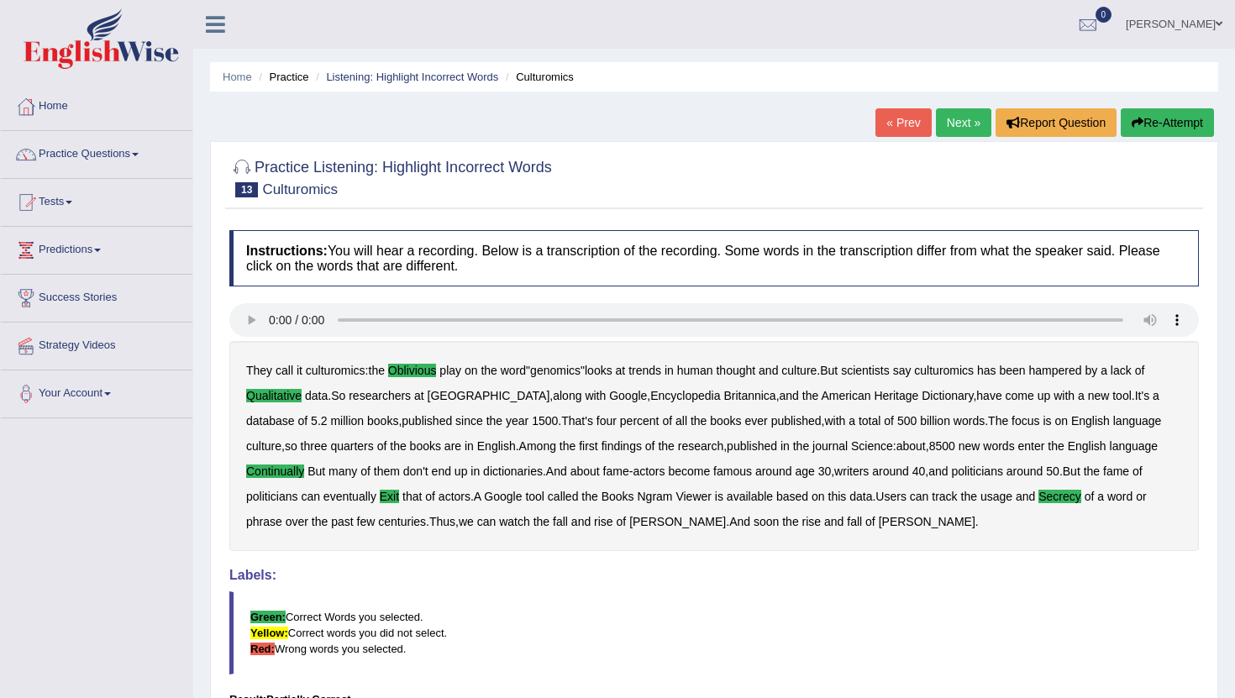
click at [958, 126] on link "Next »" at bounding box center [963, 122] width 55 height 29
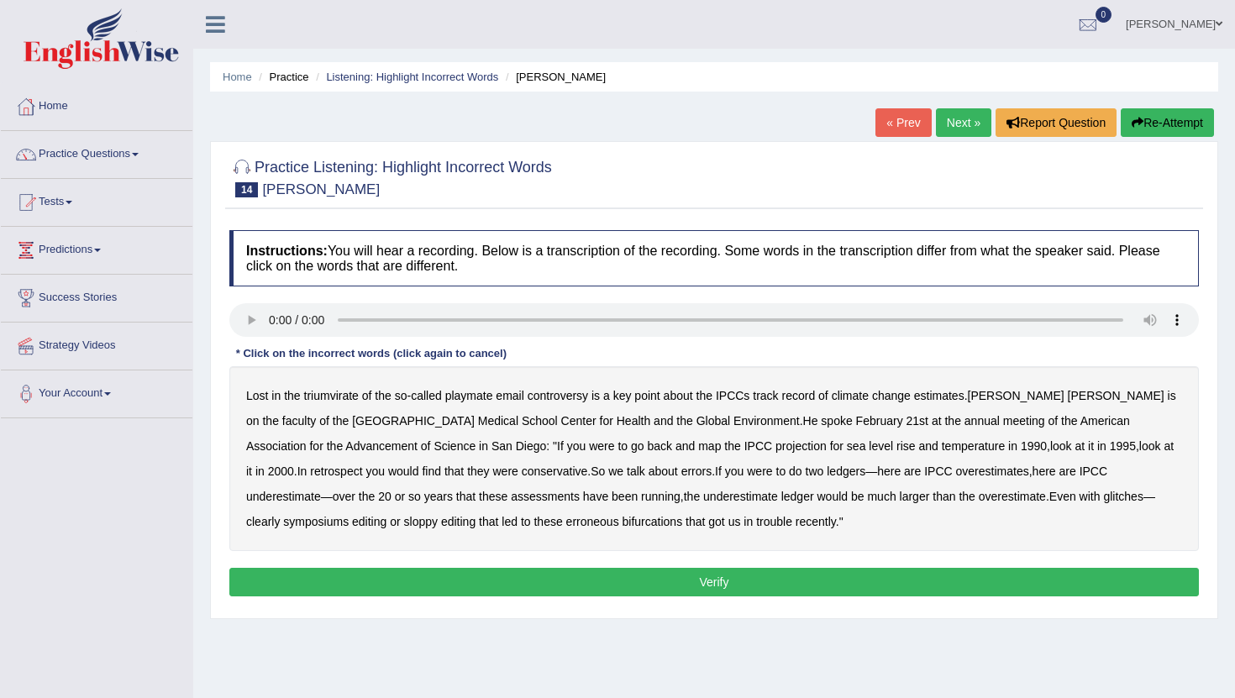
click at [336, 398] on b "triumvirate" at bounding box center [331, 395] width 55 height 13
click at [522, 475] on b "conservative" at bounding box center [555, 471] width 66 height 13
click at [349, 515] on b "symposiums" at bounding box center [316, 521] width 66 height 13
click at [411, 575] on button "Verify" at bounding box center [713, 582] width 969 height 29
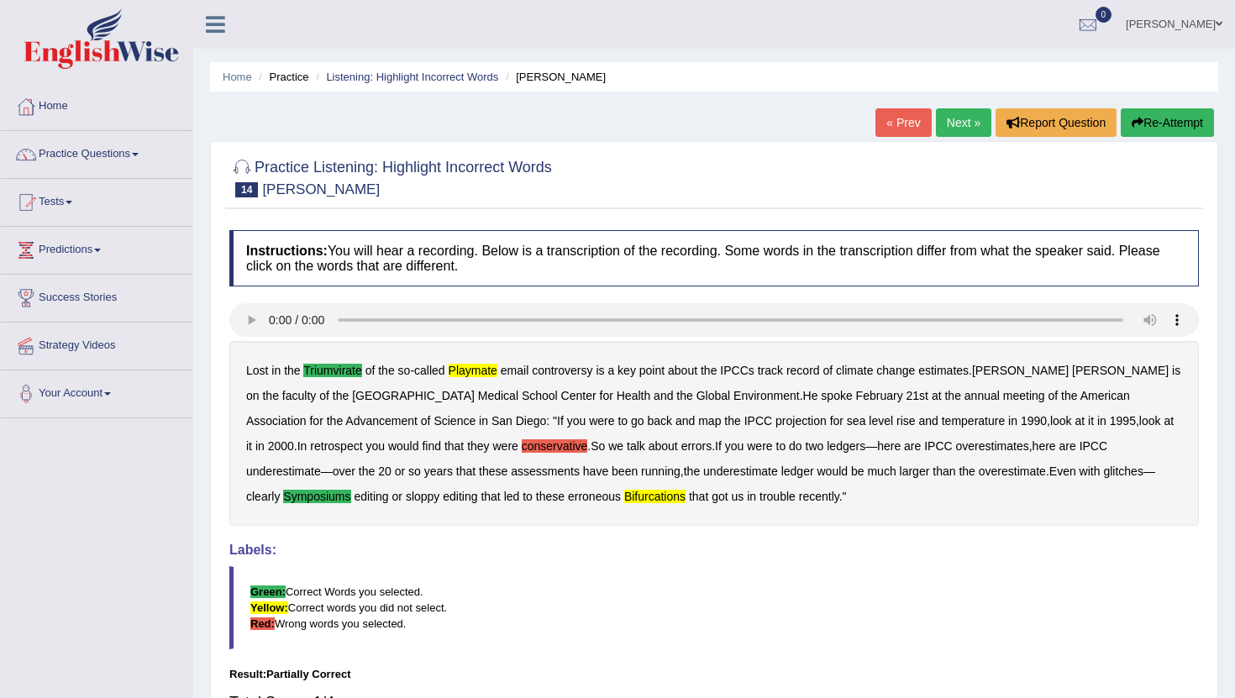
click at [941, 124] on link "Next »" at bounding box center [963, 122] width 55 height 29
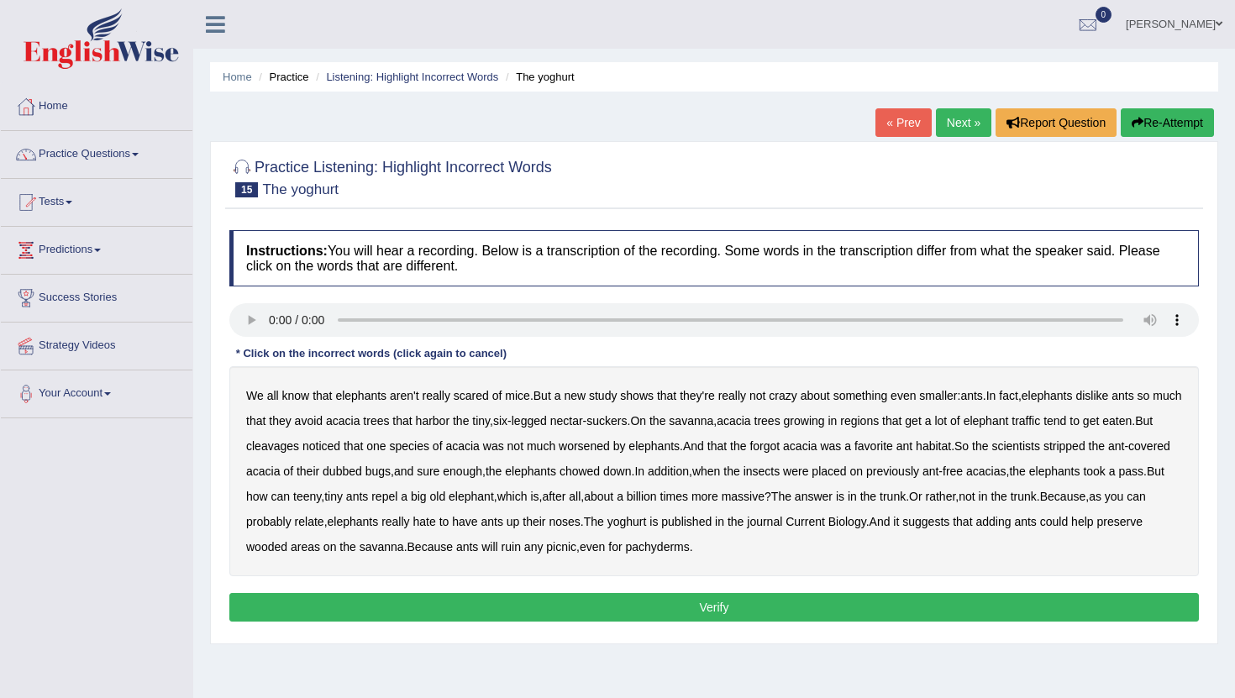
click at [299, 443] on b "cleavages" at bounding box center [272, 445] width 53 height 13
click at [610, 446] on b "worsened" at bounding box center [584, 445] width 51 height 13
click at [779, 447] on b "forgot" at bounding box center [764, 445] width 30 height 13
click at [362, 473] on b "dubbed" at bounding box center [342, 471] width 39 height 13
click at [520, 610] on button "Verify" at bounding box center [713, 607] width 969 height 29
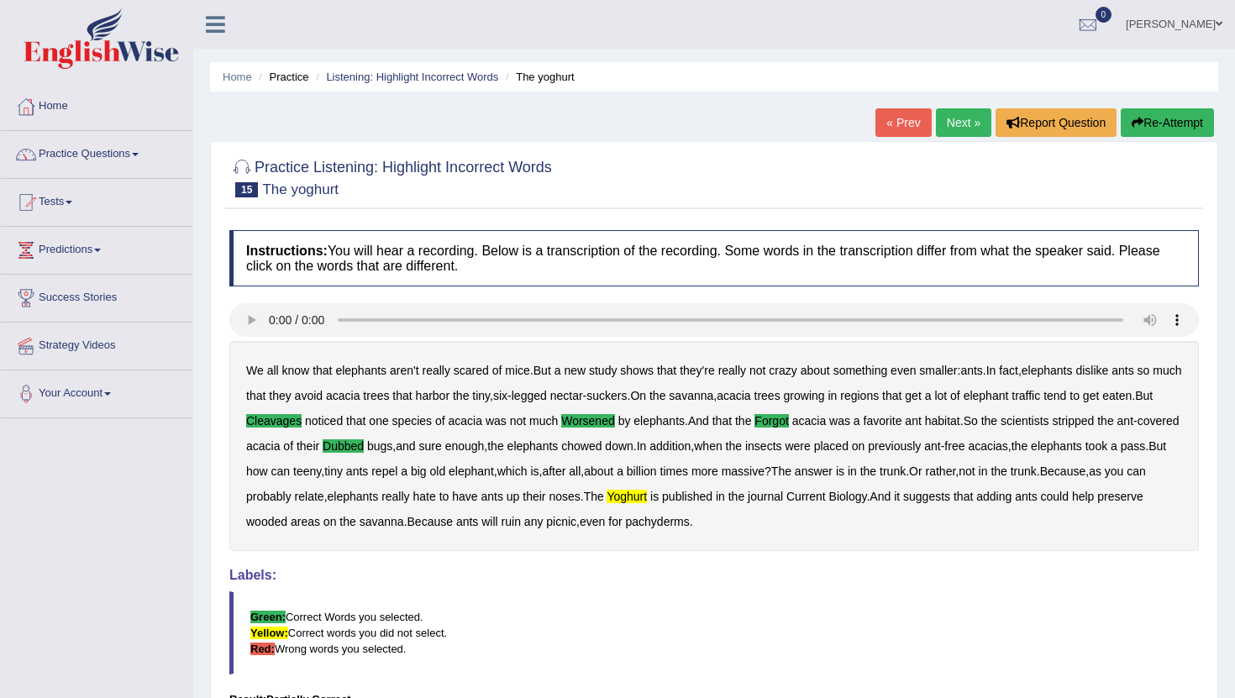
click at [959, 131] on link "Next »" at bounding box center [963, 122] width 55 height 29
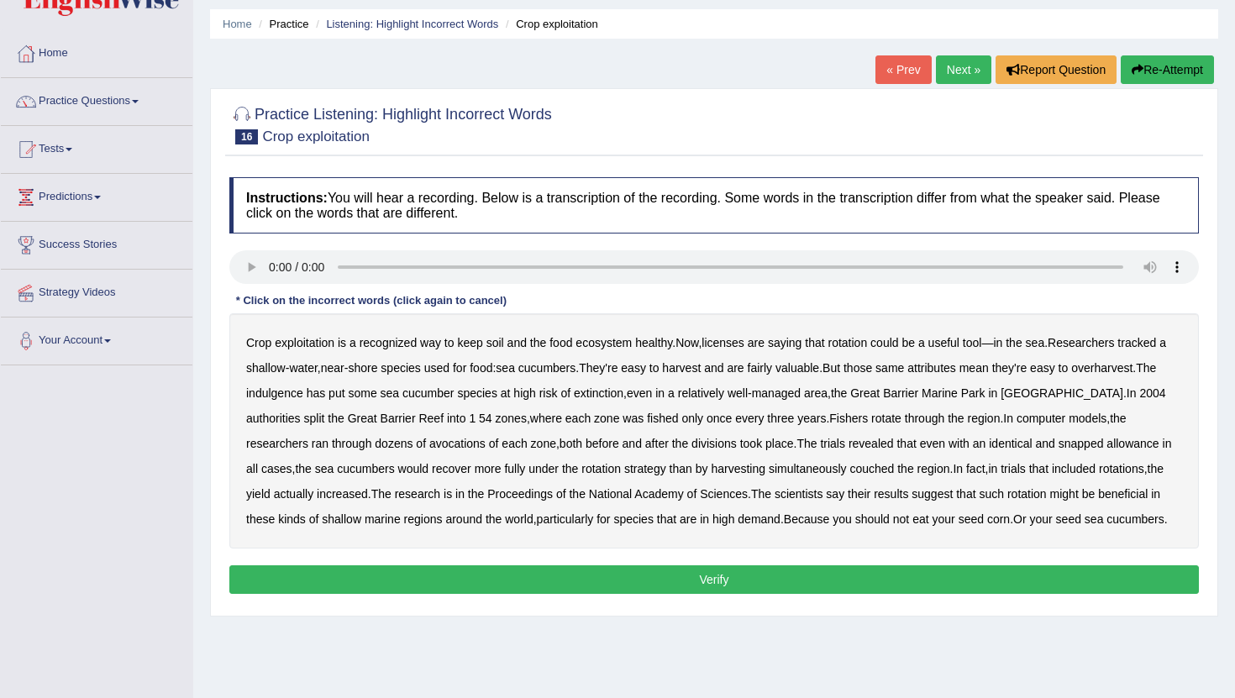
scroll to position [69, 0]
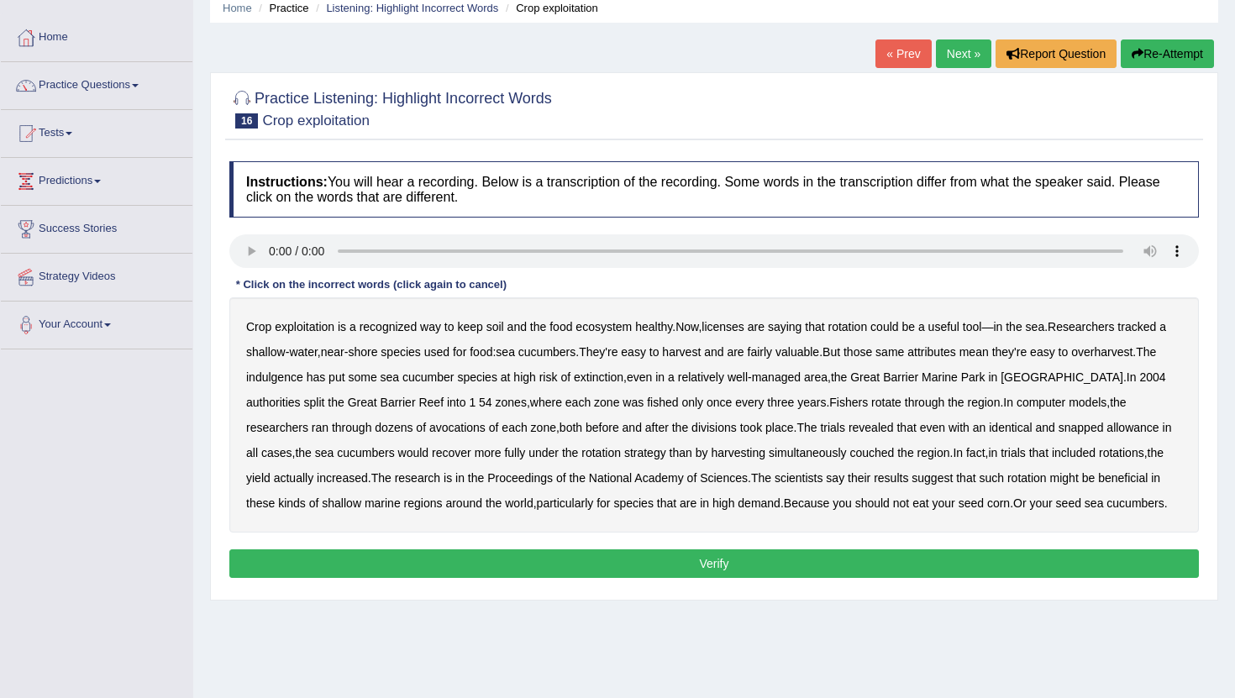
click at [735, 329] on b "licenses" at bounding box center [722, 326] width 43 height 13
click at [303, 380] on b "indulgence" at bounding box center [274, 376] width 57 height 13
click at [473, 433] on b "avocations" at bounding box center [457, 427] width 56 height 13
click at [1077, 430] on b "snapped" at bounding box center [1080, 427] width 45 height 13
click at [894, 455] on b "couched" at bounding box center [871, 452] width 45 height 13
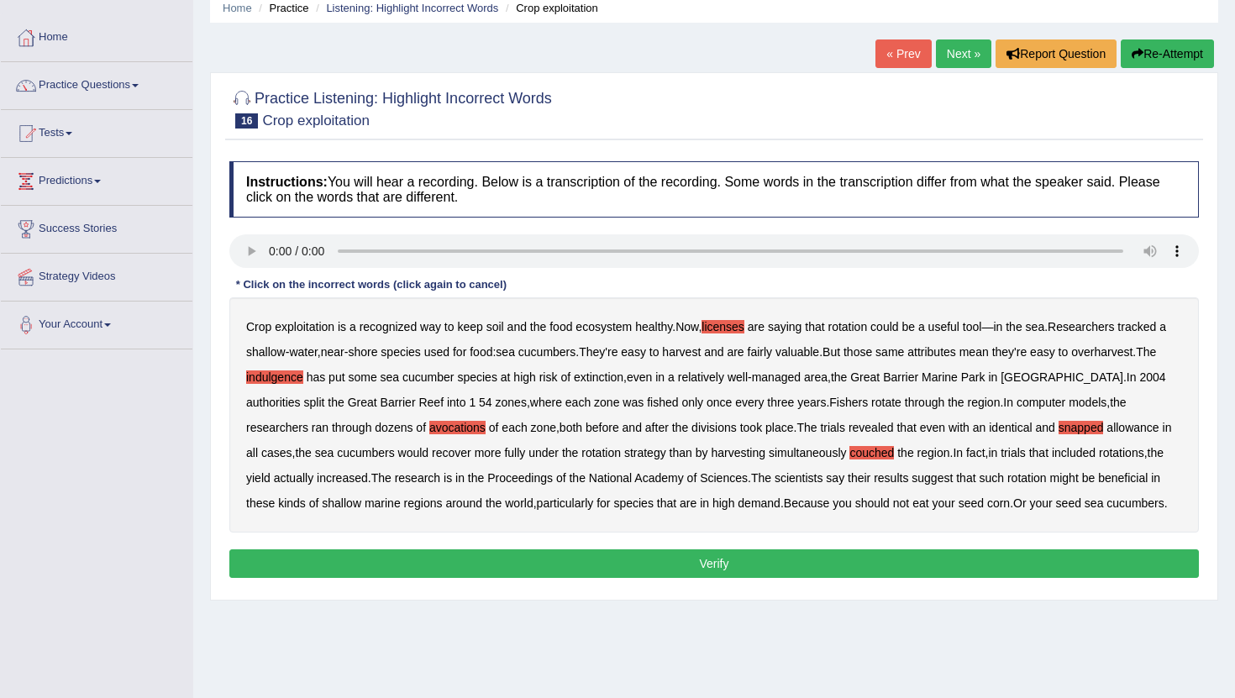
click at [497, 578] on button "Verify" at bounding box center [713, 563] width 969 height 29
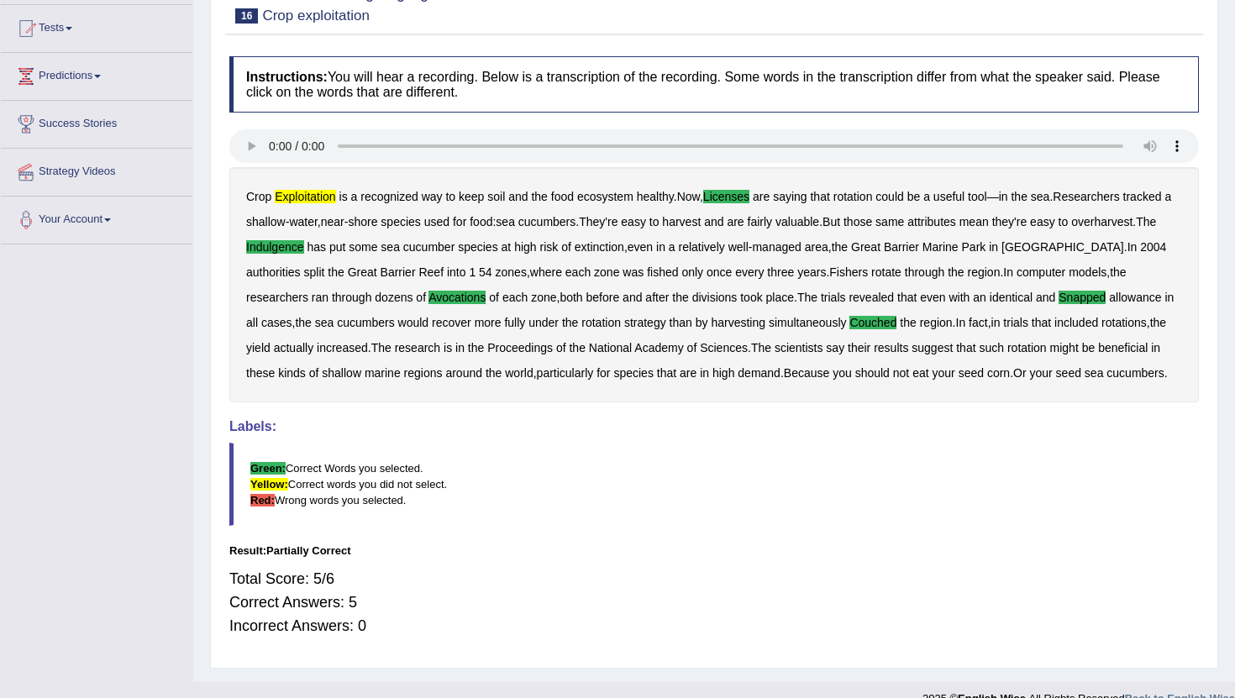
scroll to position [176, 0]
